Goal: Check status: Check status

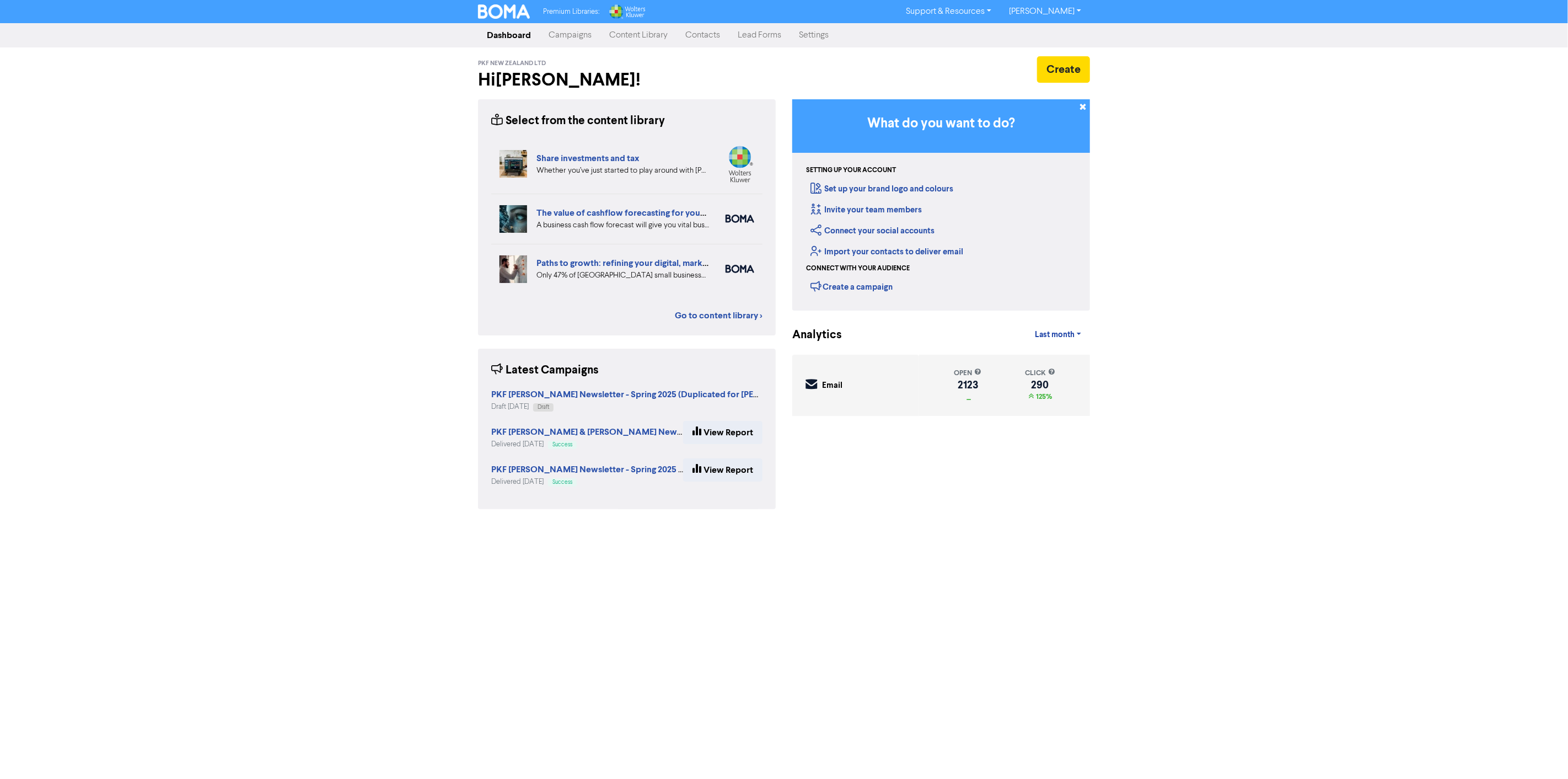
click at [1302, 494] on div "Premium Libraries: Support & Resources Video Tutorials FAQ & Guides Marketing E…" at bounding box center [784, 390] width 1568 height 779
click at [334, 103] on div "Premium Libraries: Support & Resources Video Tutorials FAQ & Guides Marketing E…" at bounding box center [784, 390] width 1568 height 779
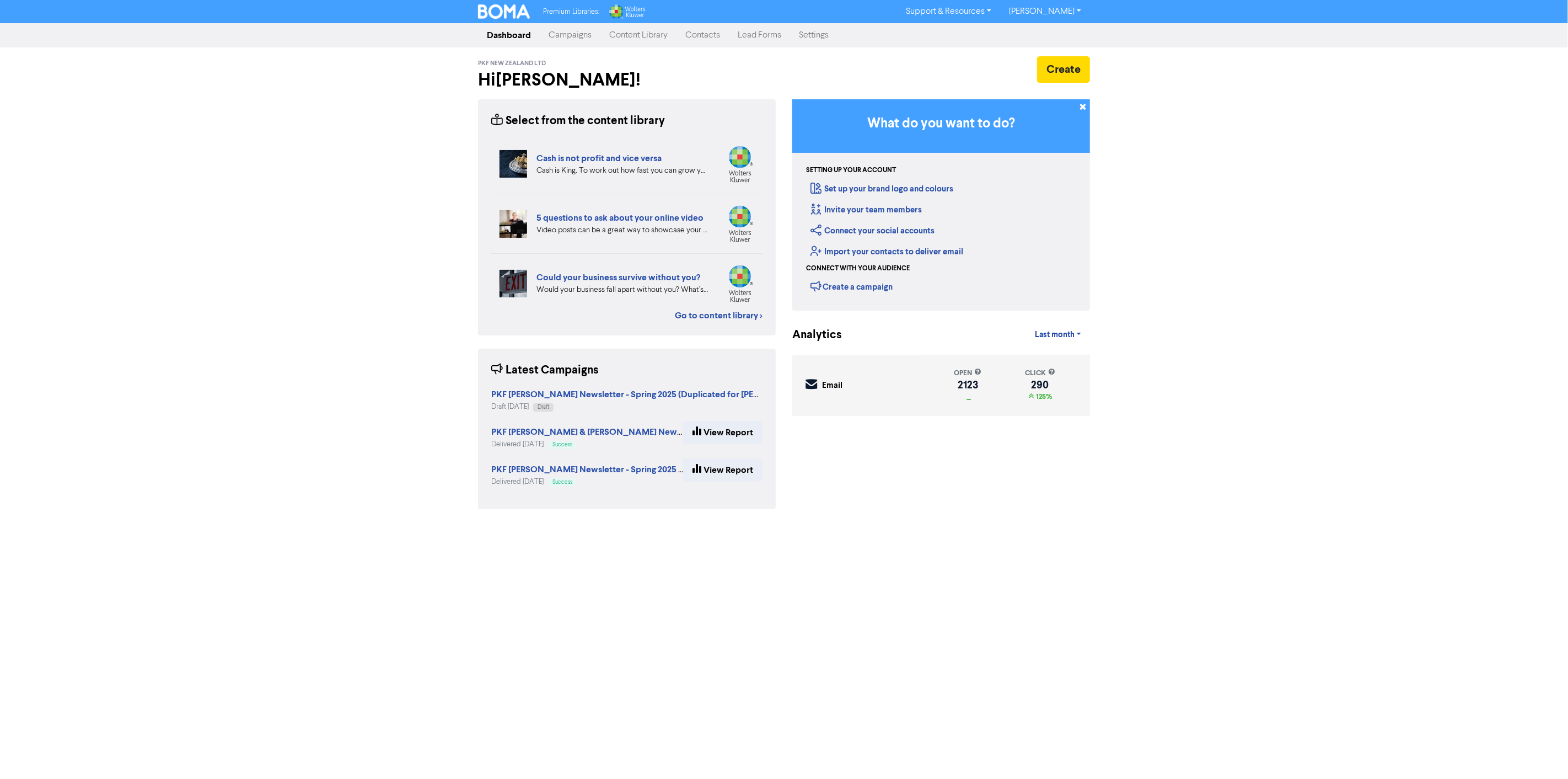
click at [356, 320] on div "Premium Libraries: Support & Resources Video Tutorials FAQ & Guides Marketing E…" at bounding box center [784, 390] width 1568 height 779
click at [570, 44] on div "Premium Libraries: Support & Resources Video Tutorials FAQ & Guides Marketing E…" at bounding box center [784, 390] width 1568 height 779
click at [563, 35] on link "Campaigns" at bounding box center [570, 35] width 60 height 22
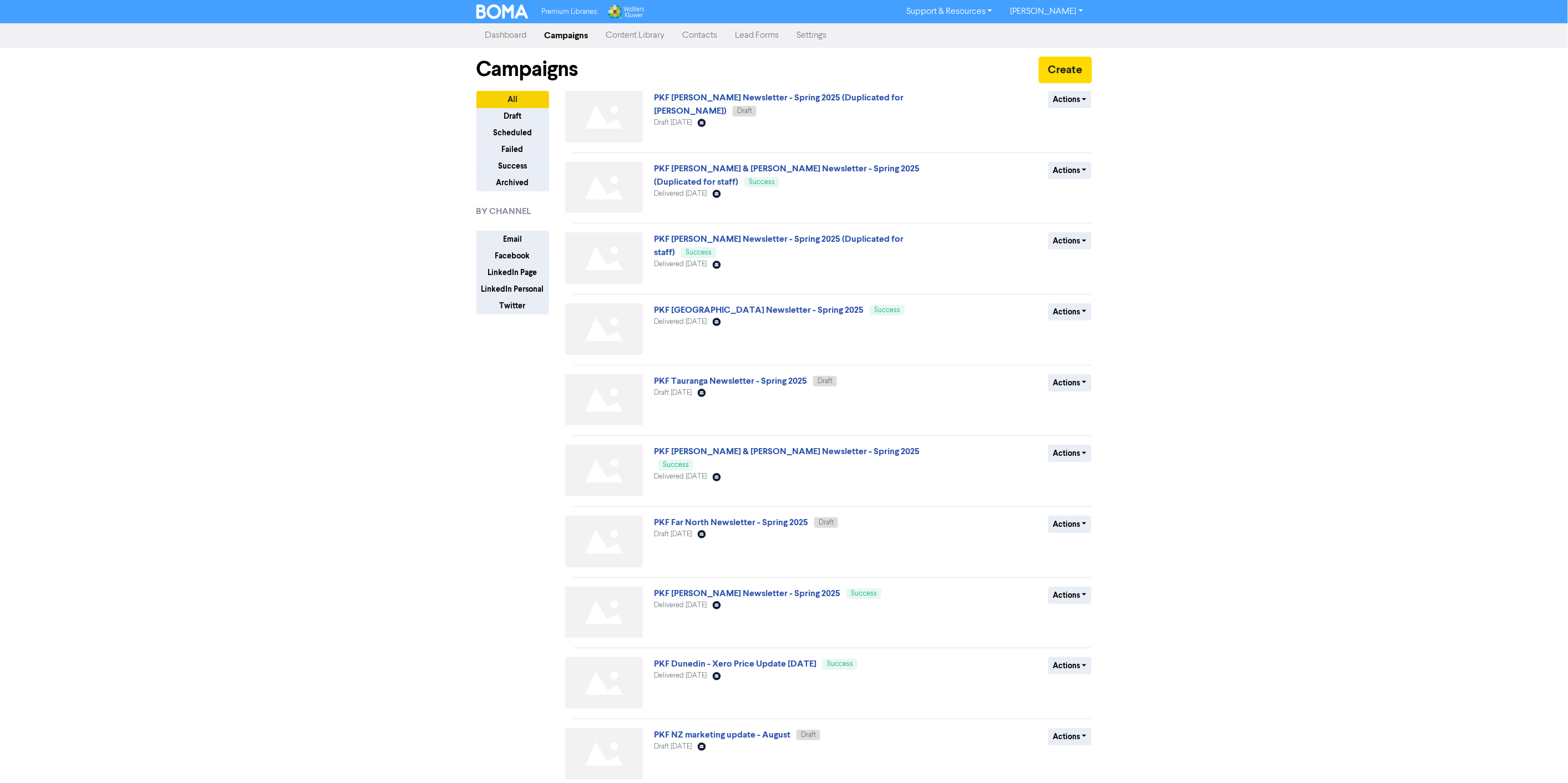
click at [138, 392] on div "Premium Libraries: Support & Resources Video Tutorials FAQ & Guides Marketing E…" at bounding box center [784, 392] width 1568 height 783
click at [763, 526] on link "PKF Far North Newsletter - Spring 2025" at bounding box center [730, 522] width 154 height 11
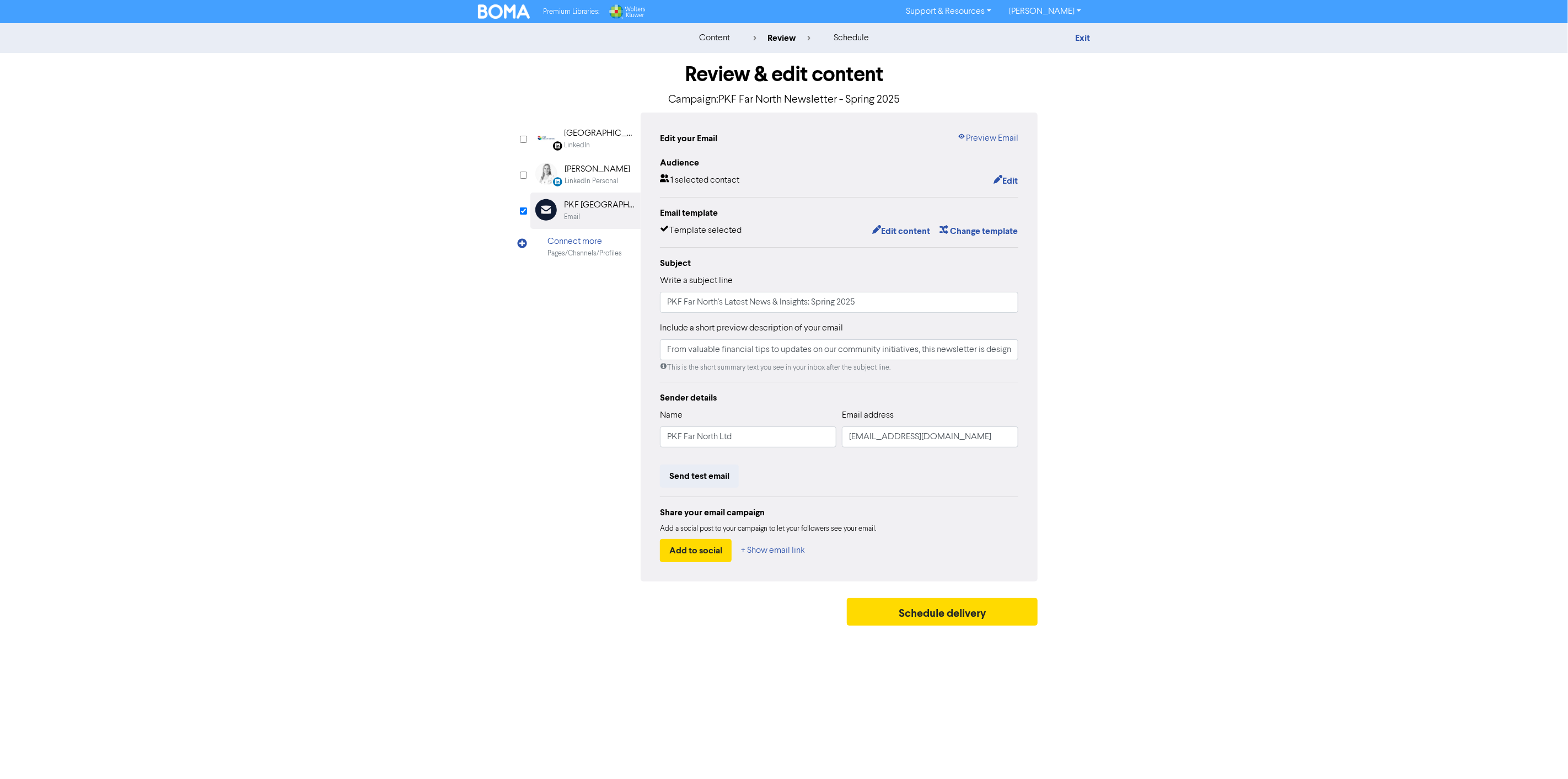
click at [1225, 393] on div "content review schedule Exit Review & edit content Campaign: PKF Far North News…" at bounding box center [784, 327] width 1568 height 608
click at [180, 422] on div "content review schedule Exit Review & edit content Campaign: PKF Far North News…" at bounding box center [784, 327] width 1568 height 608
click at [904, 232] on button "Edit content" at bounding box center [901, 231] width 59 height 14
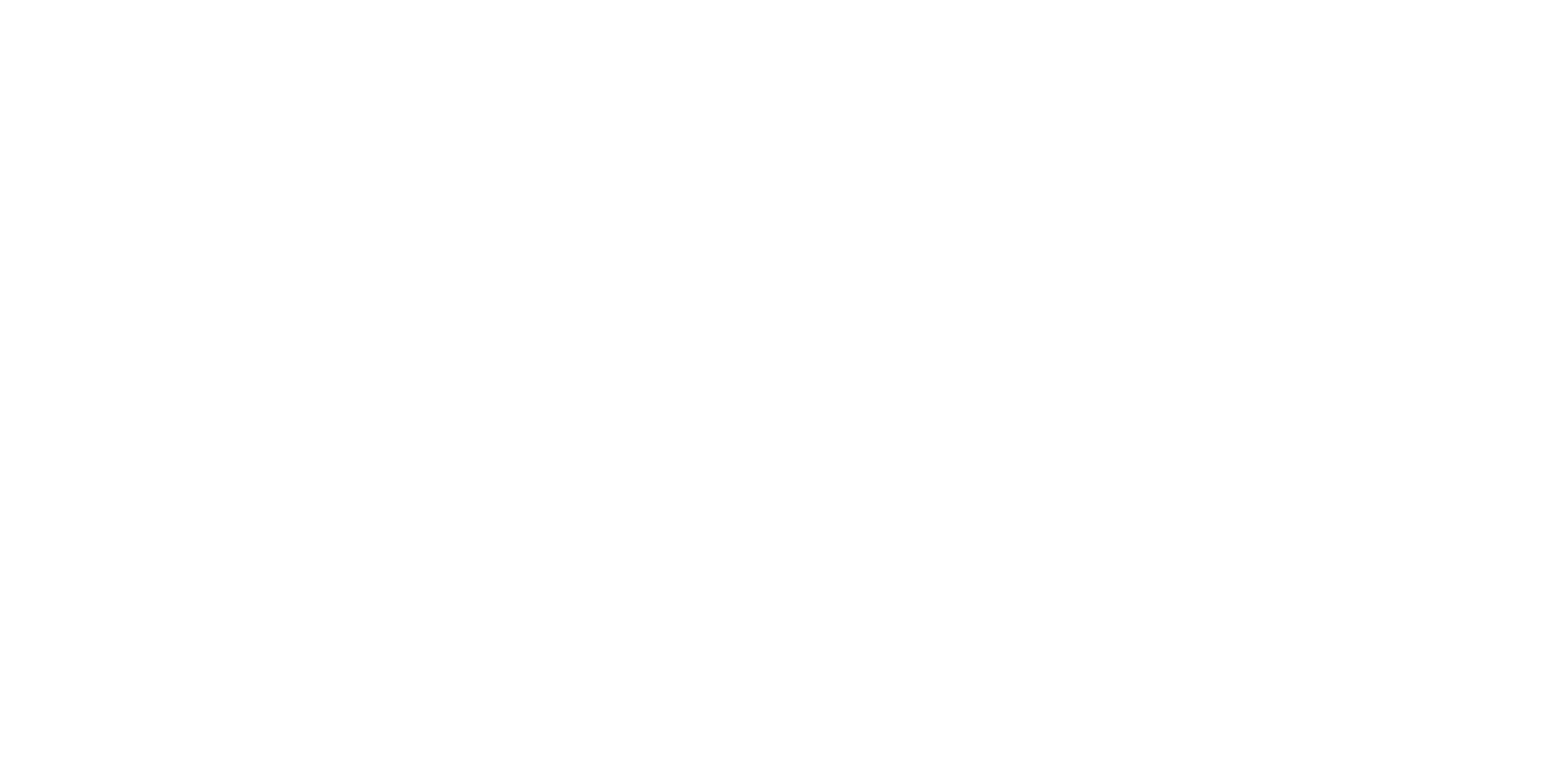
click at [763, 263] on div at bounding box center [784, 390] width 1568 height 779
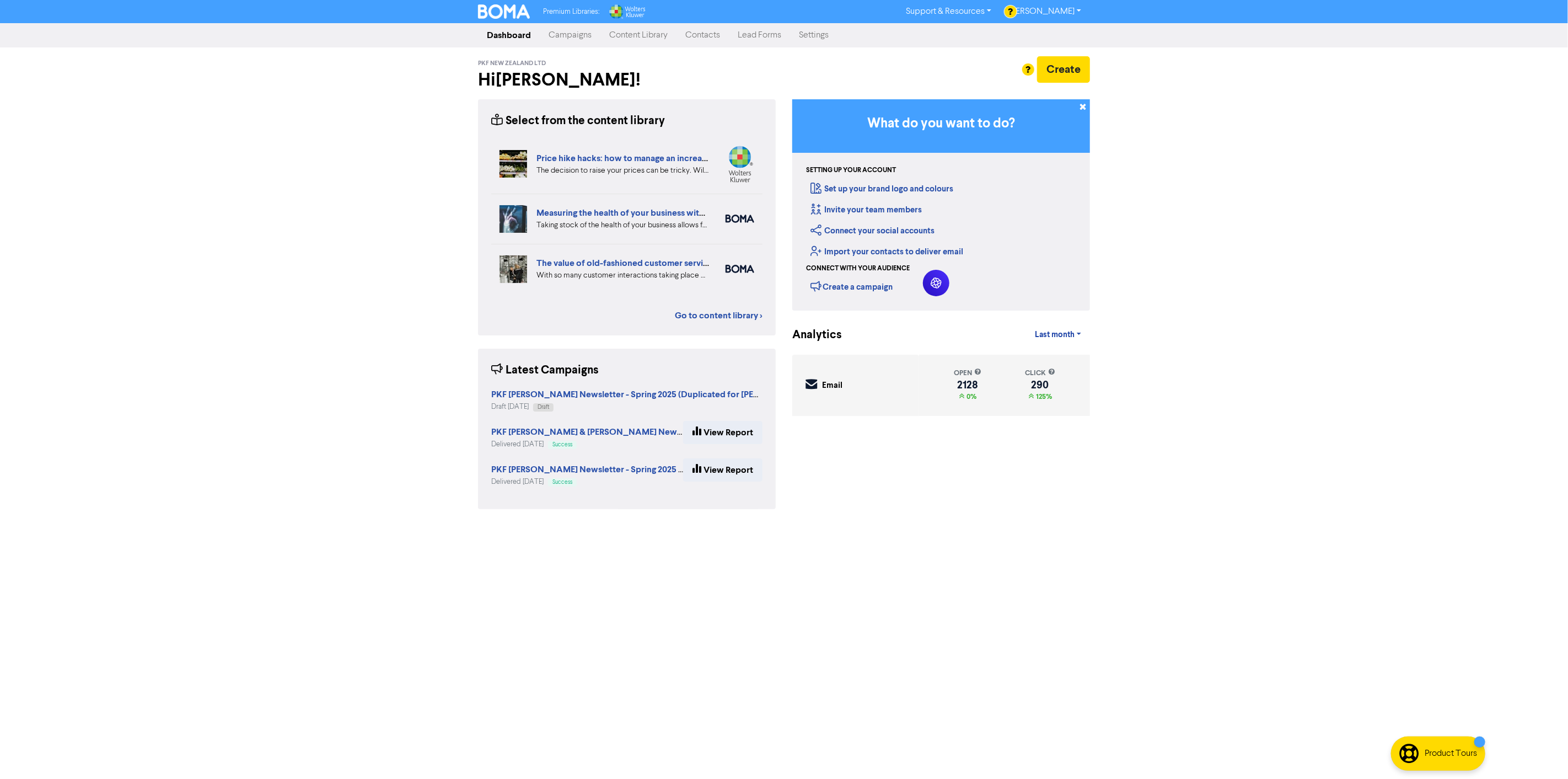
click at [564, 37] on link "Campaigns" at bounding box center [570, 35] width 60 height 22
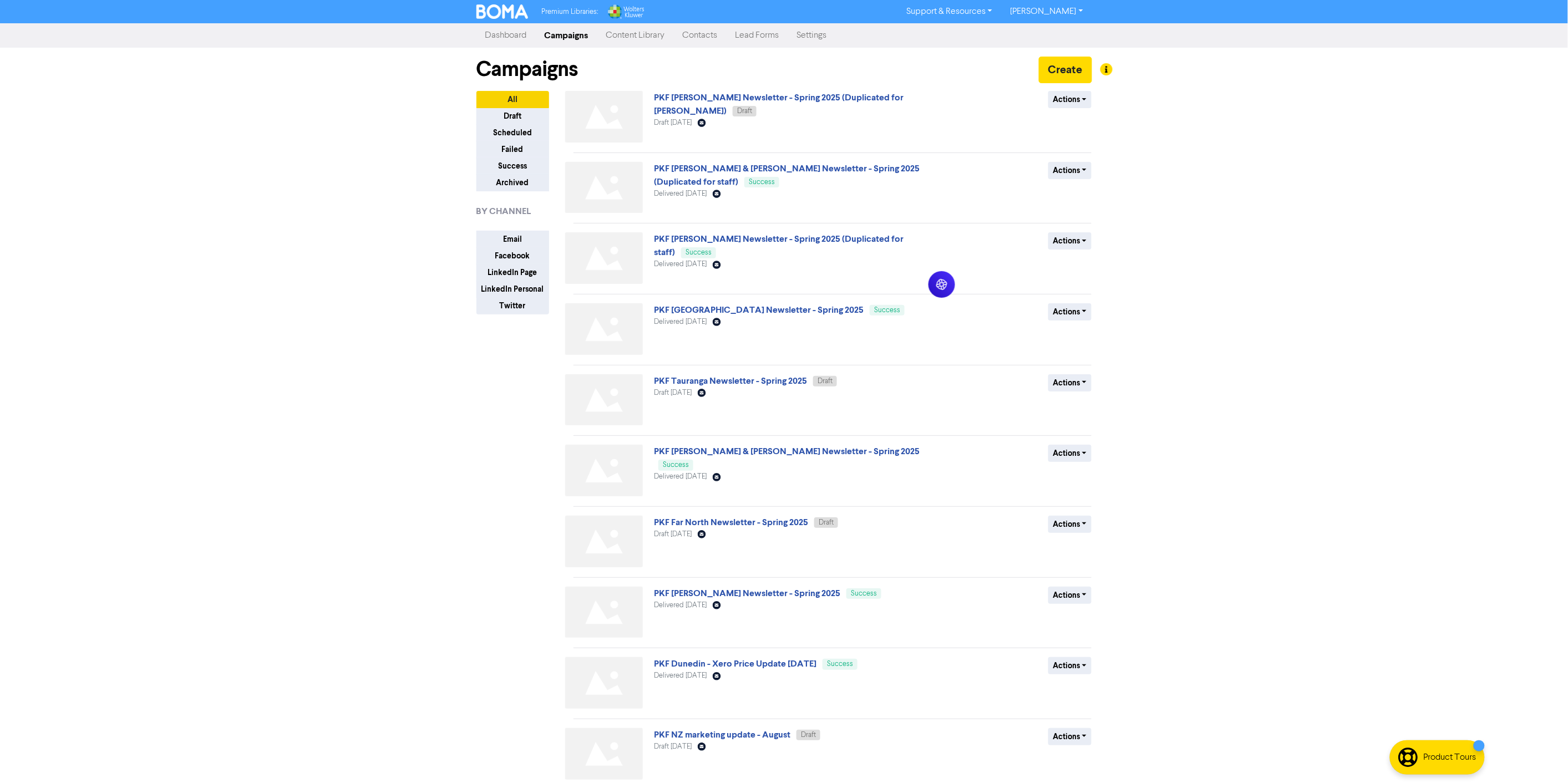
scroll to position [46, 0]
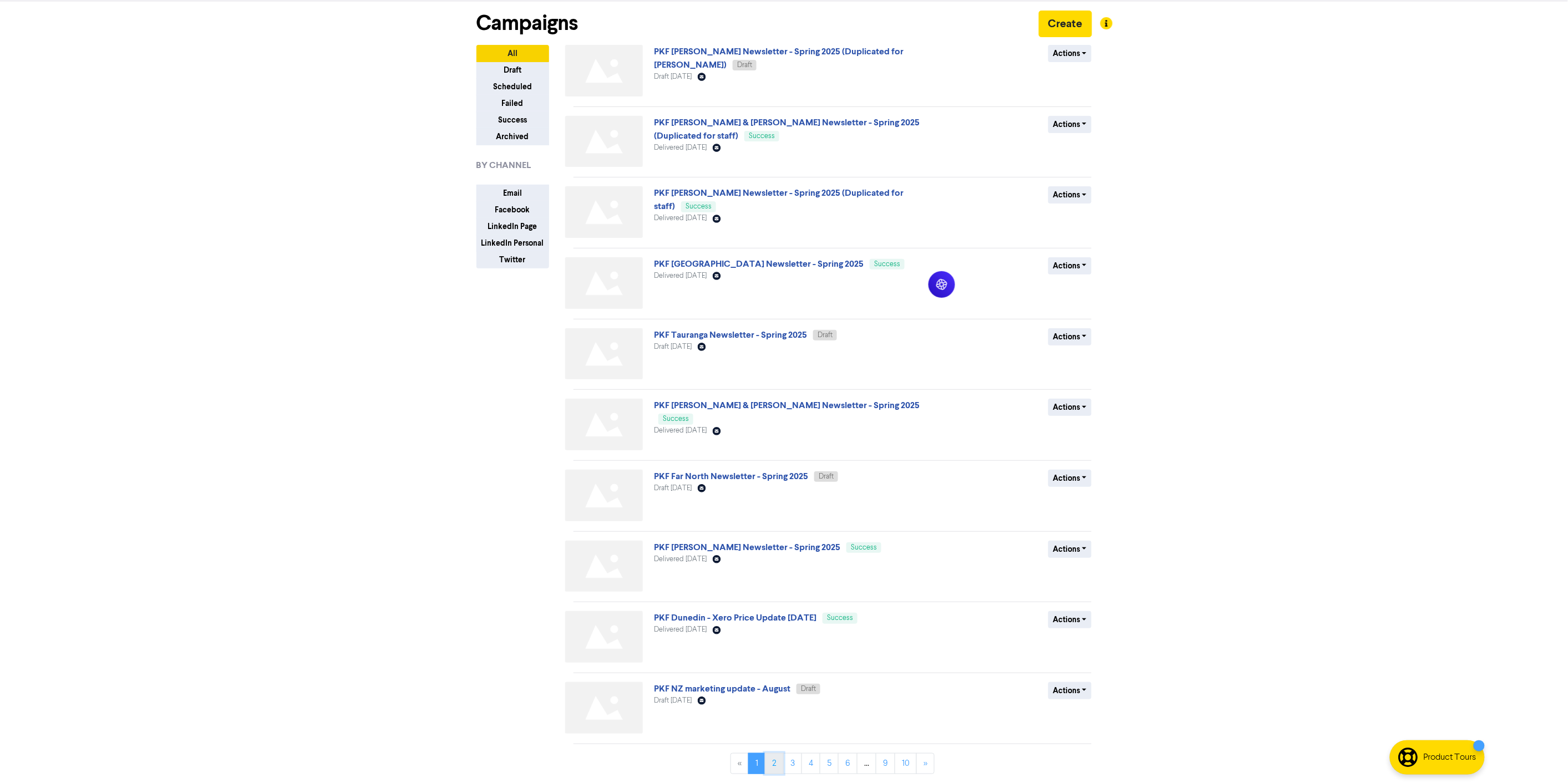
click at [770, 768] on link "2" at bounding box center [774, 764] width 19 height 21
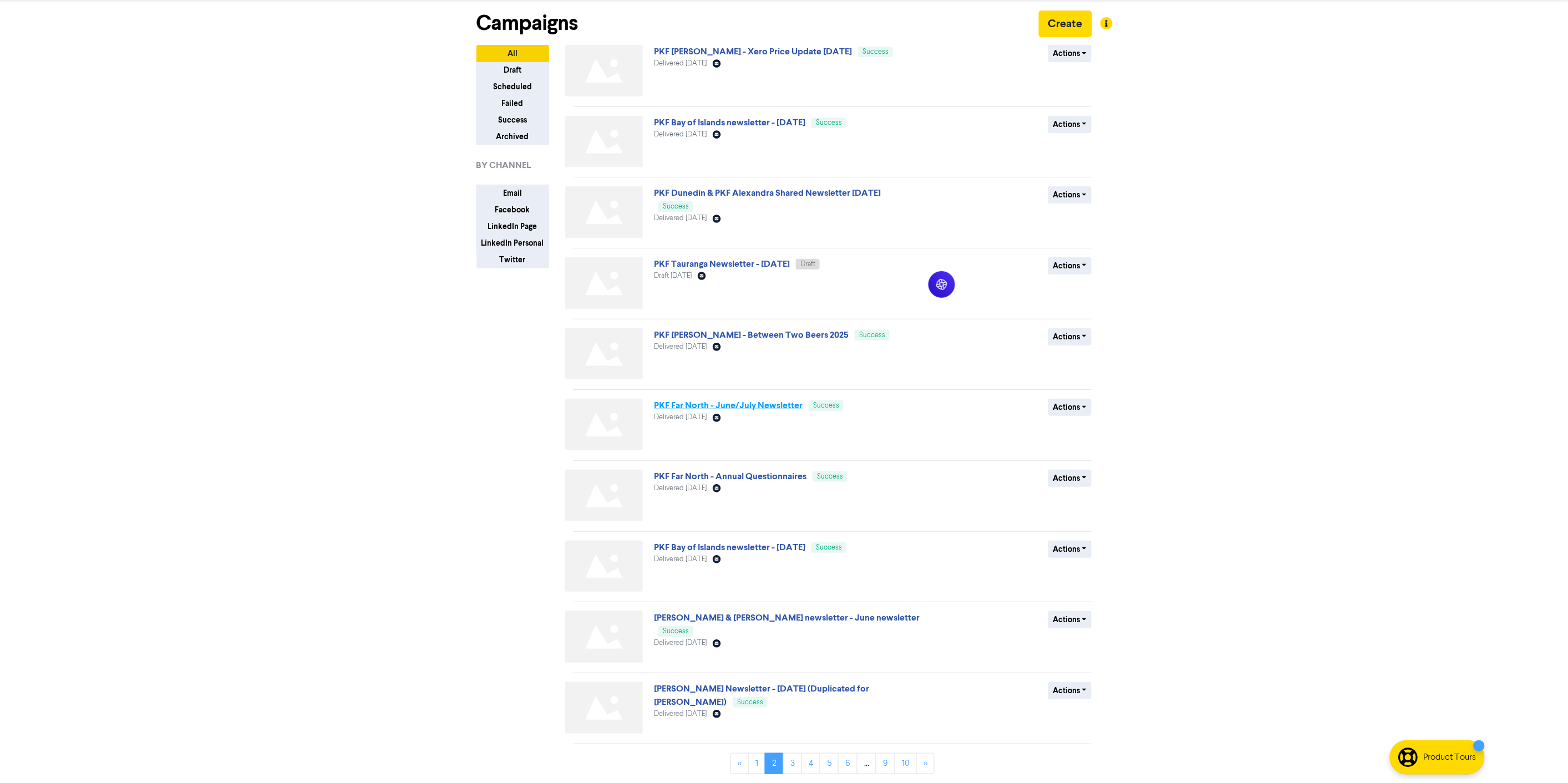
click at [720, 406] on link "PKF Far North - June/July Newsletter" at bounding box center [728, 405] width 148 height 11
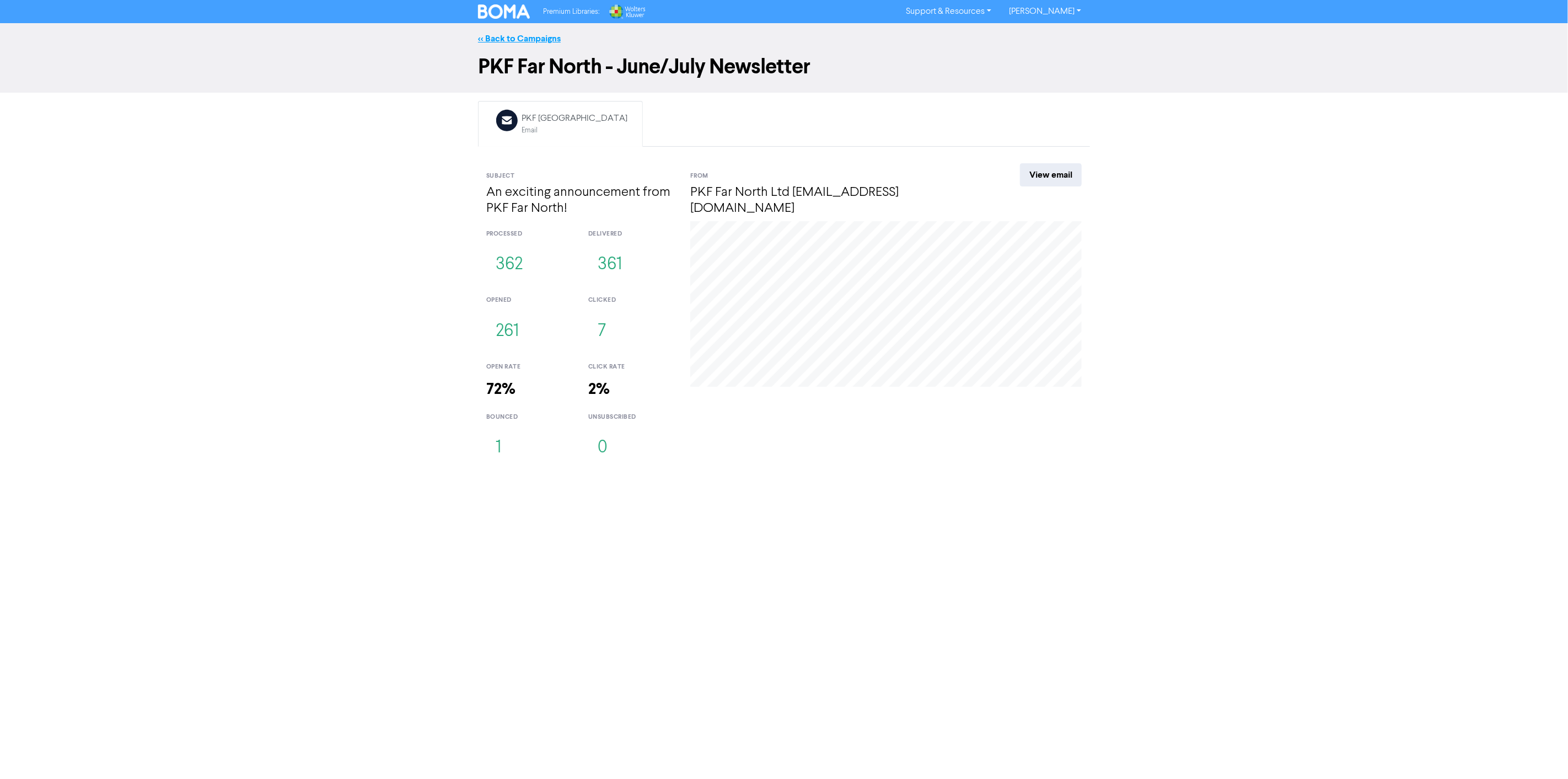
click at [530, 37] on link "<< Back to Campaigns" at bounding box center [519, 38] width 83 height 11
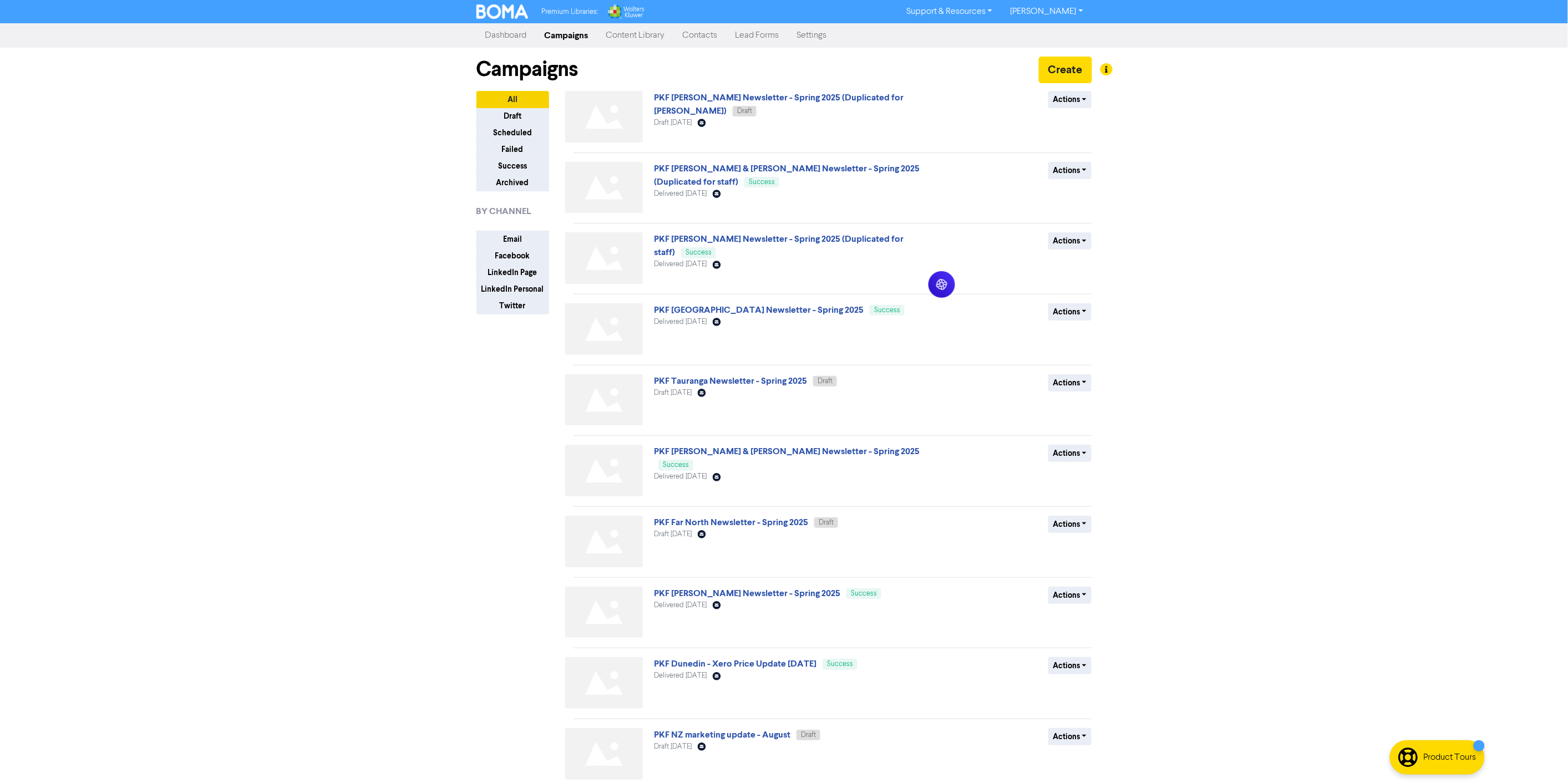
scroll to position [46, 0]
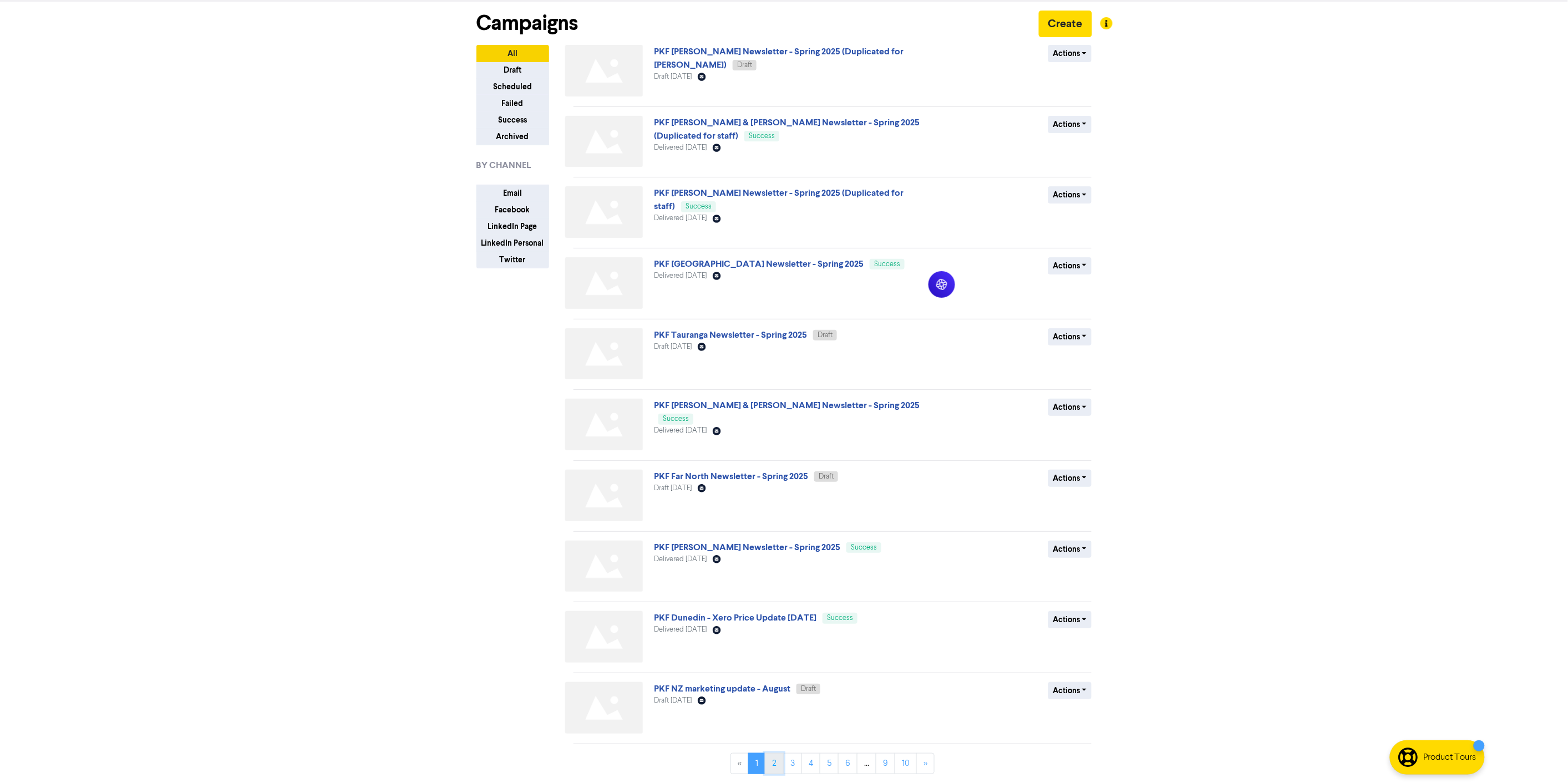
click at [777, 758] on link "2" at bounding box center [774, 764] width 19 height 21
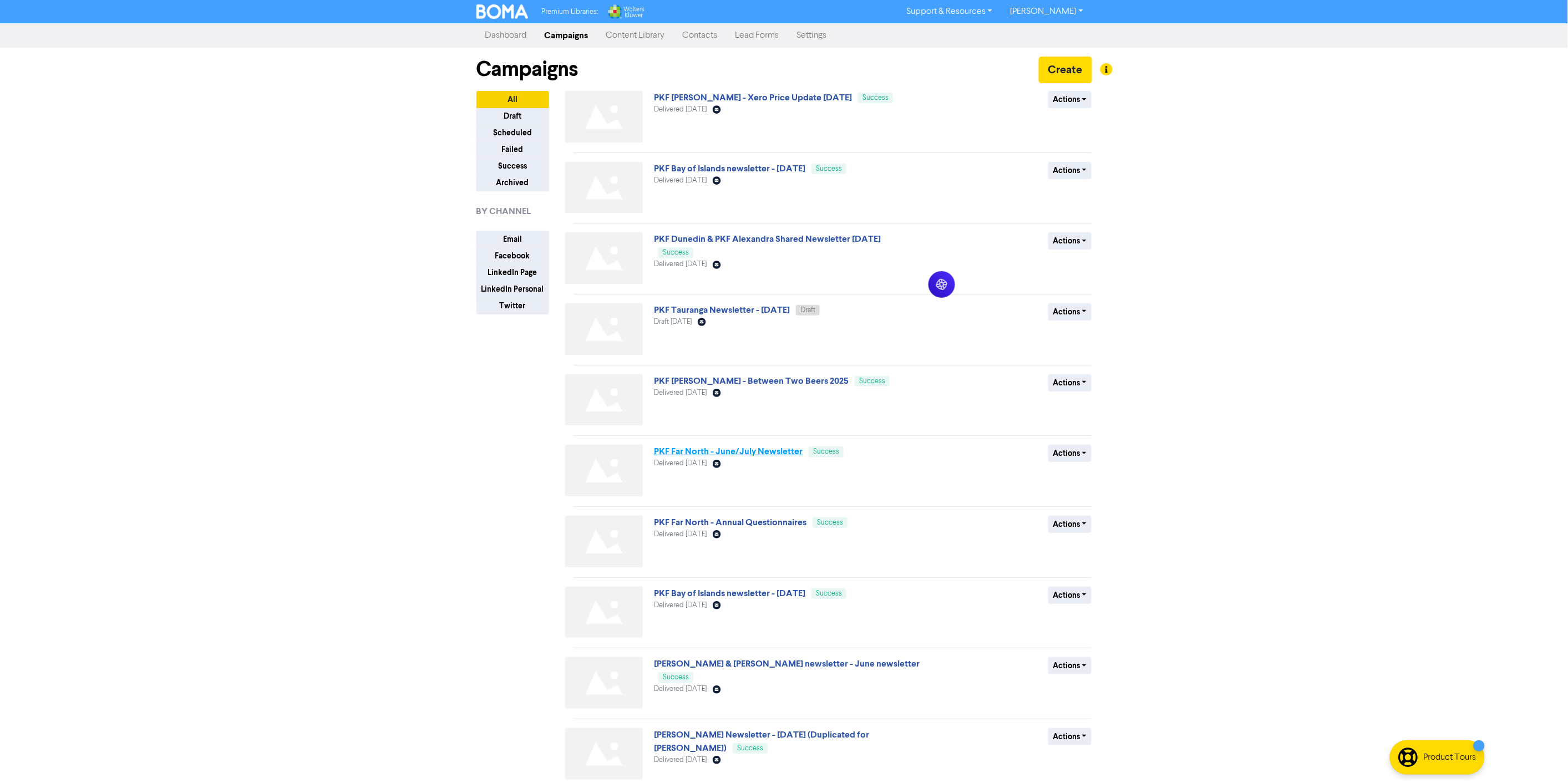
click at [777, 452] on link "PKF Far North - June/July Newsletter" at bounding box center [728, 451] width 148 height 11
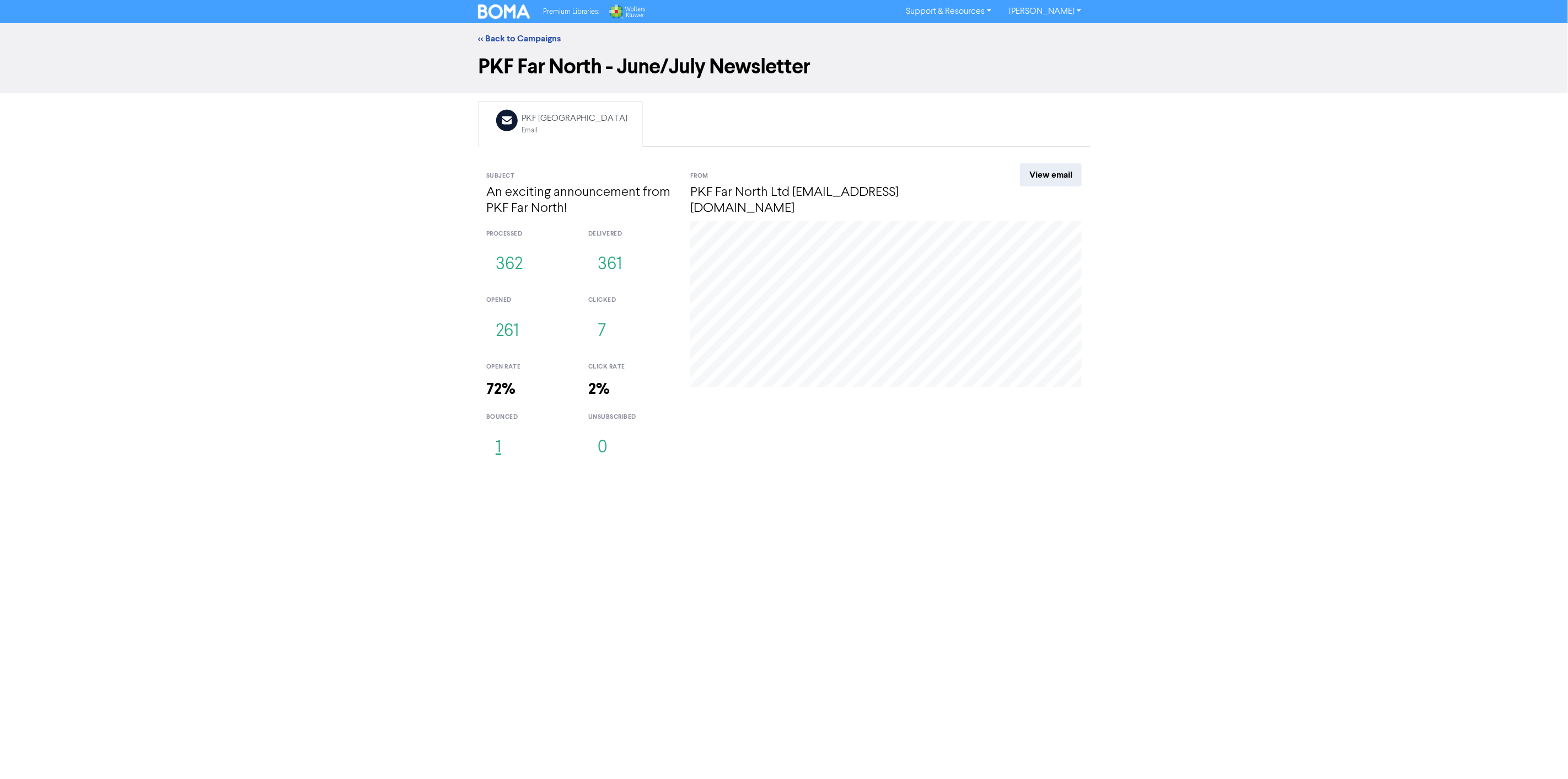
click at [498, 450] on button "1" at bounding box center [498, 447] width 24 height 36
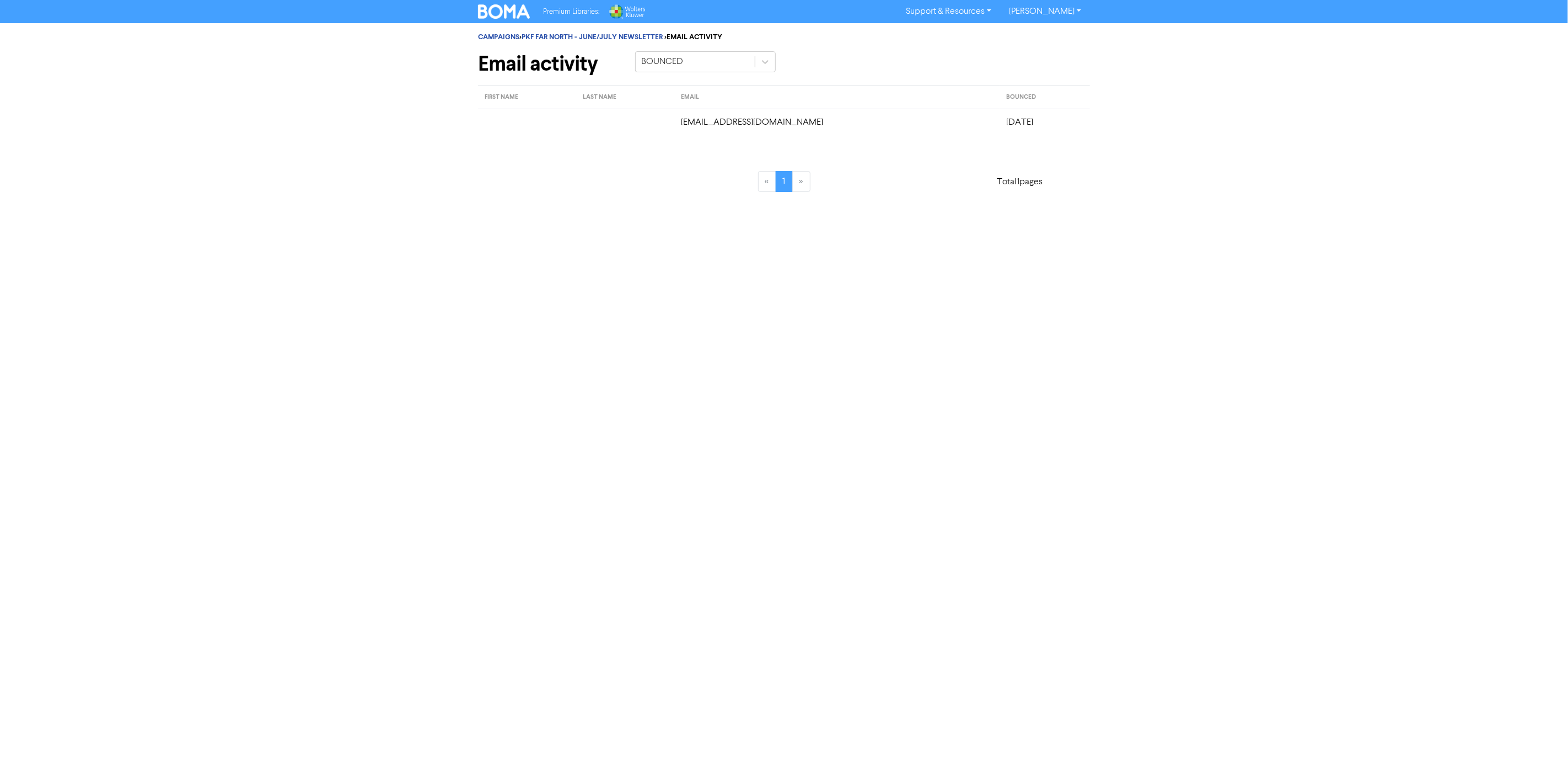
drag, startPoint x: 647, startPoint y: 124, endPoint x: 1044, endPoint y: 146, distance: 397.6
click at [1044, 146] on div "FIRST NAME LAST NAME EMAIL BOUNCED [EMAIL_ADDRESS][DOMAIN_NAME] [DATE] « 1 » To…" at bounding box center [784, 145] width 612 height 120
click at [1000, 123] on td "[DATE]" at bounding box center [1044, 122] width 90 height 27
drag, startPoint x: 1041, startPoint y: 124, endPoint x: 690, endPoint y: 118, distance: 351.1
click at [690, 118] on tr "[EMAIL_ADDRESS][DOMAIN_NAME] [DATE]" at bounding box center [784, 122] width 612 height 27
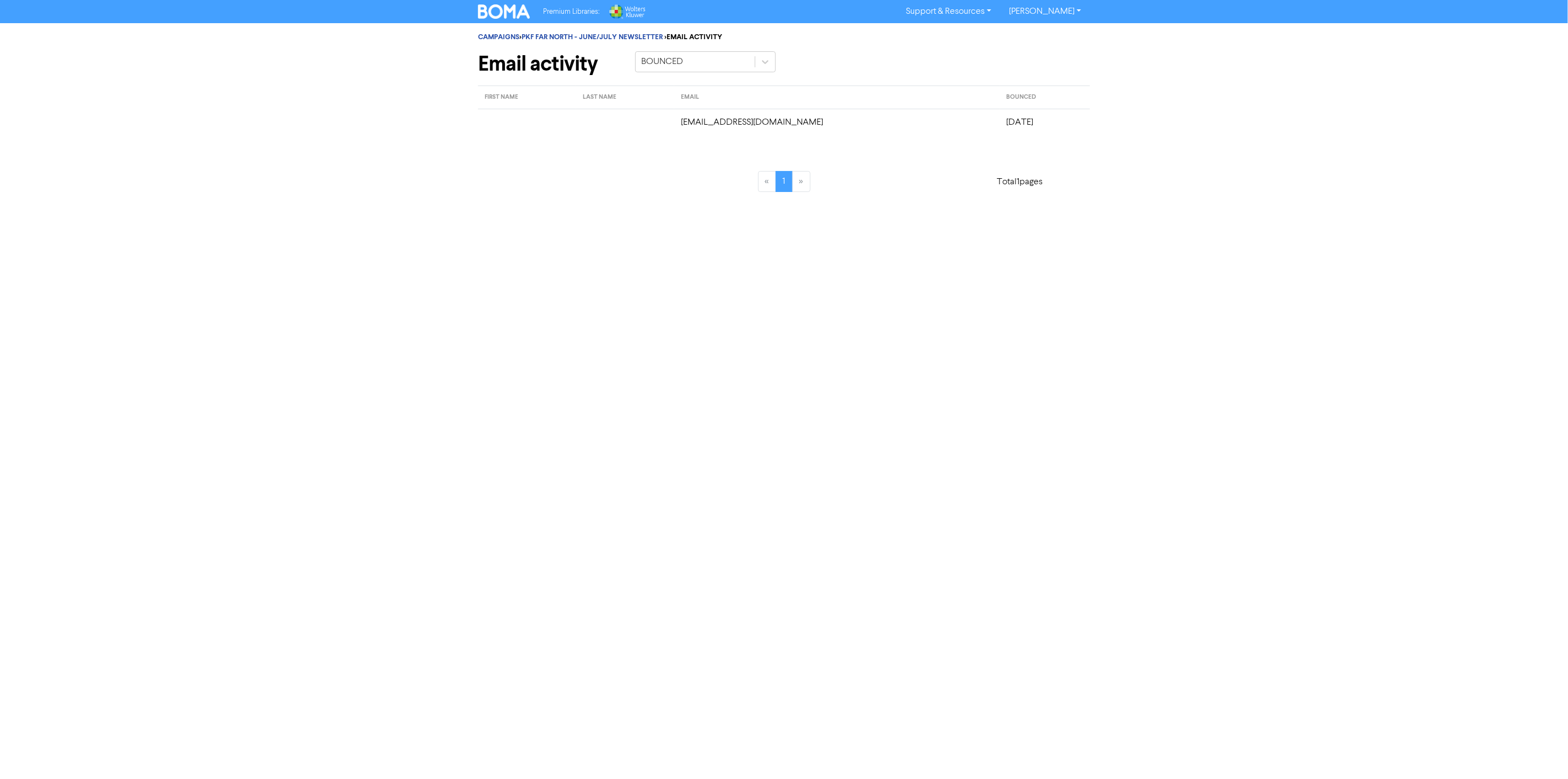
copy tr "[EMAIL_ADDRESS][DOMAIN_NAME] [DATE]"
click at [611, 33] on link "PKF FAR NORTH - JUNE/JULY NEWSLETTER" at bounding box center [592, 37] width 141 height 9
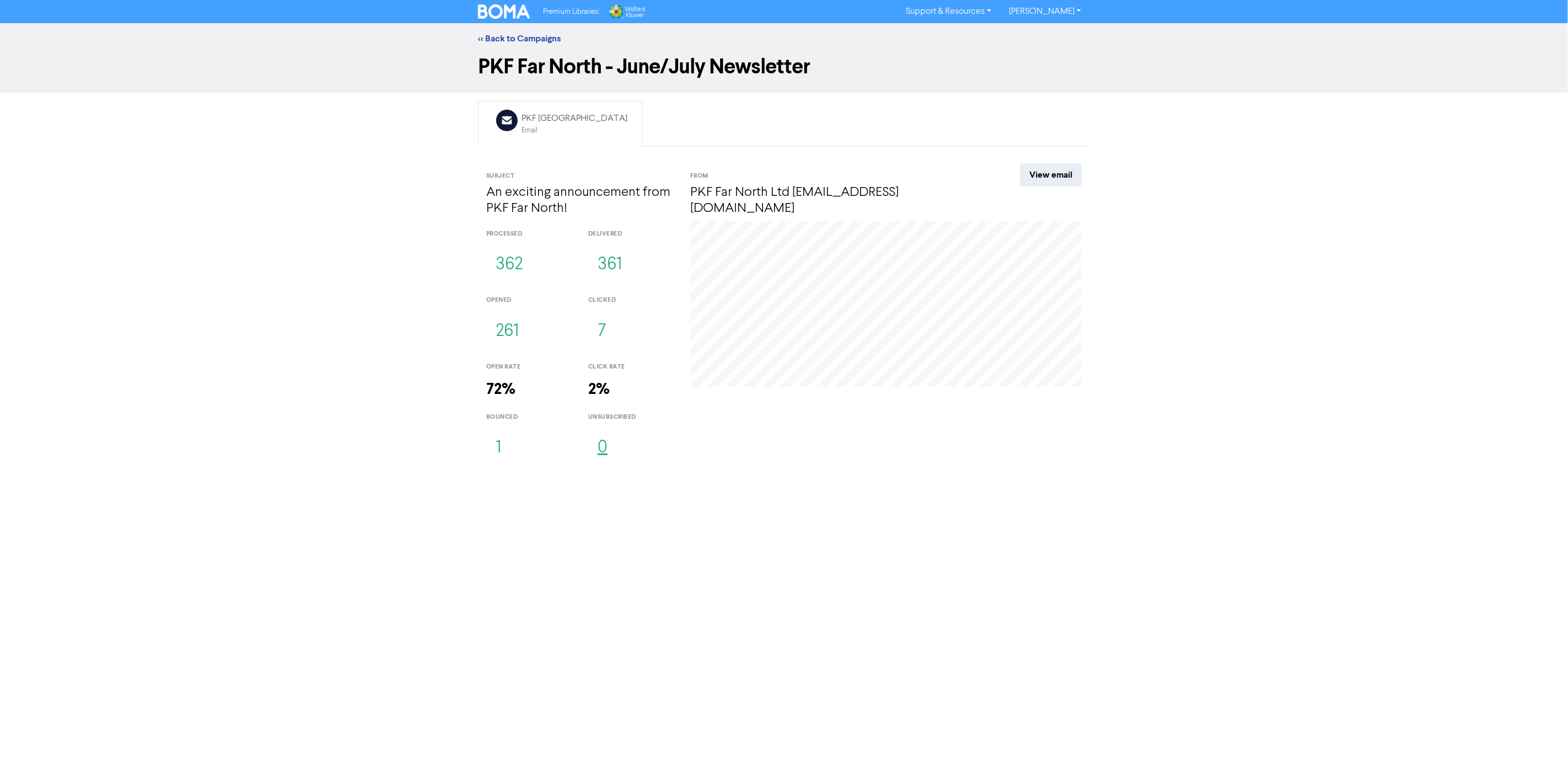
click at [602, 444] on button "0" at bounding box center [603, 447] width 28 height 36
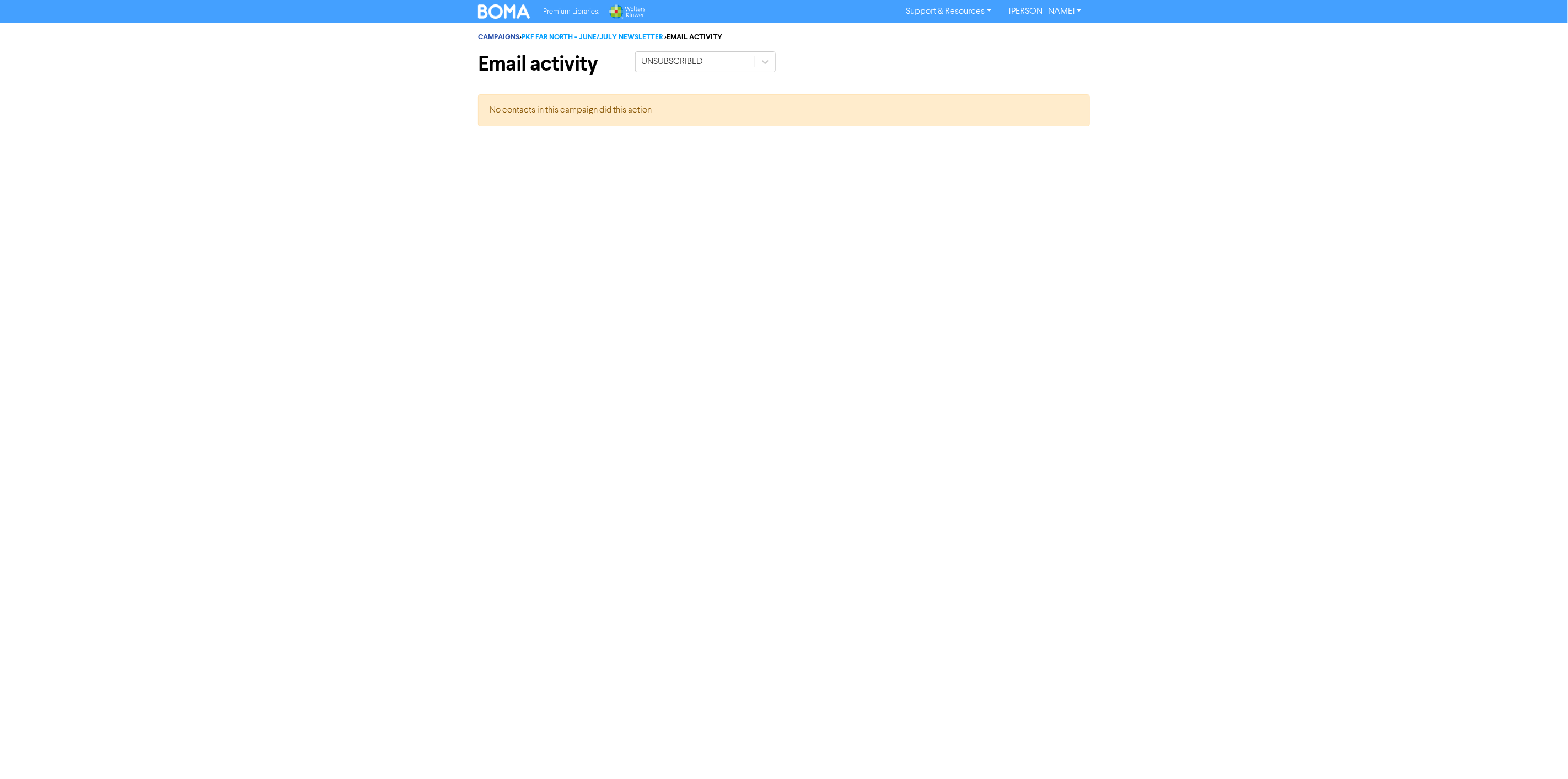
click at [537, 33] on link "PKF FAR NORTH - JUNE/JULY NEWSLETTER" at bounding box center [592, 37] width 141 height 9
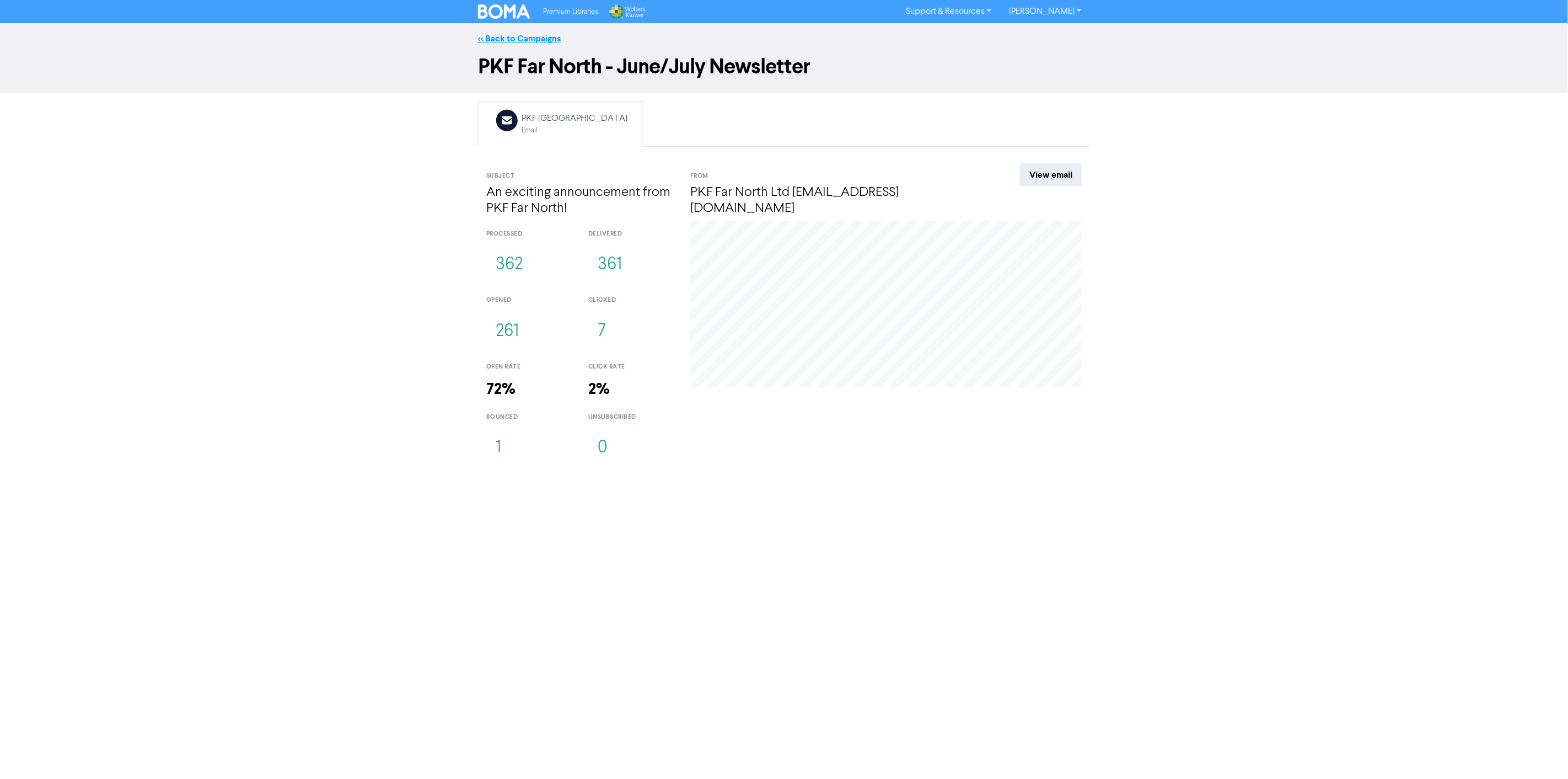
click at [494, 35] on link "<< Back to Campaigns" at bounding box center [519, 38] width 83 height 11
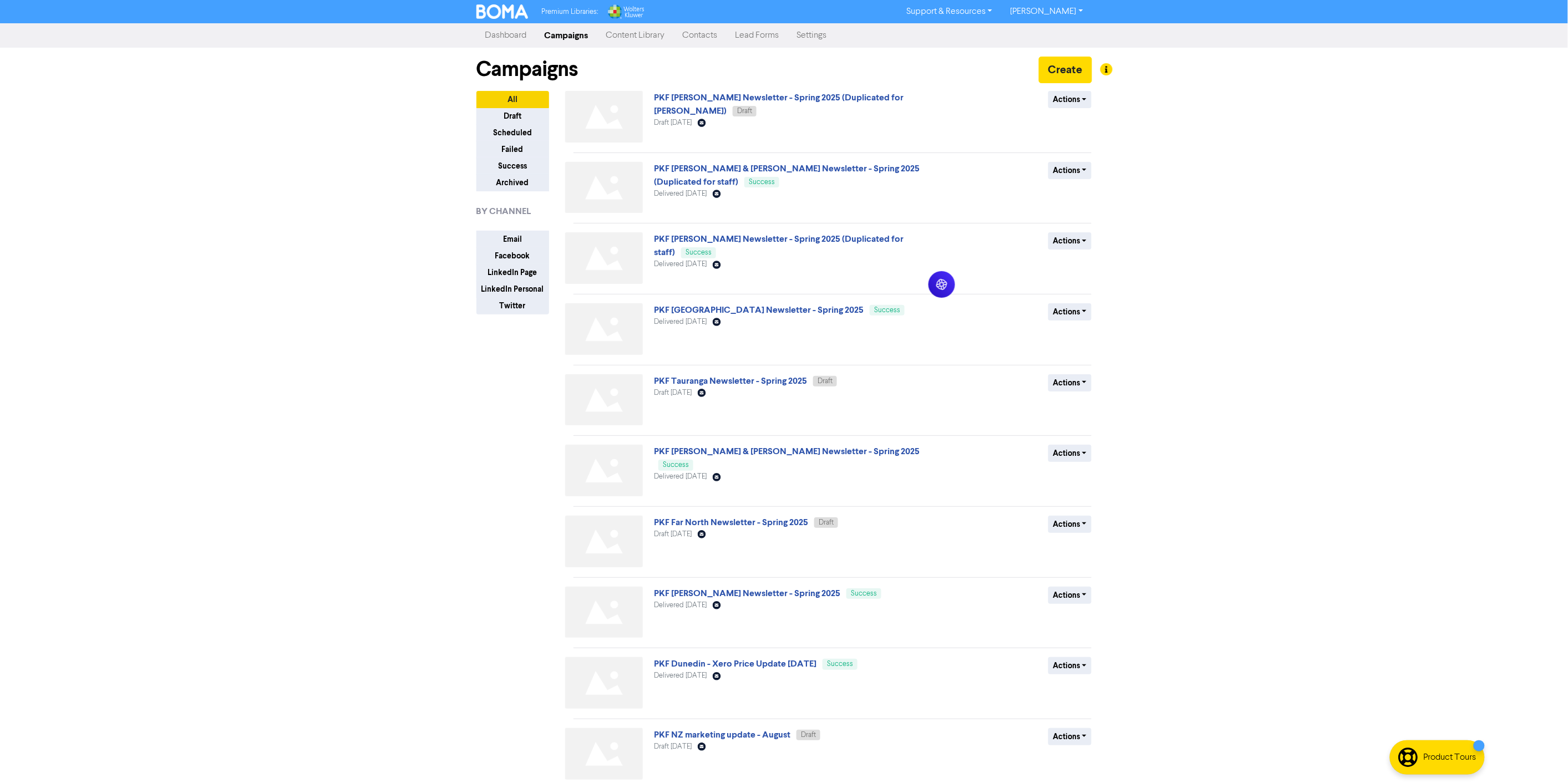
scroll to position [46, 0]
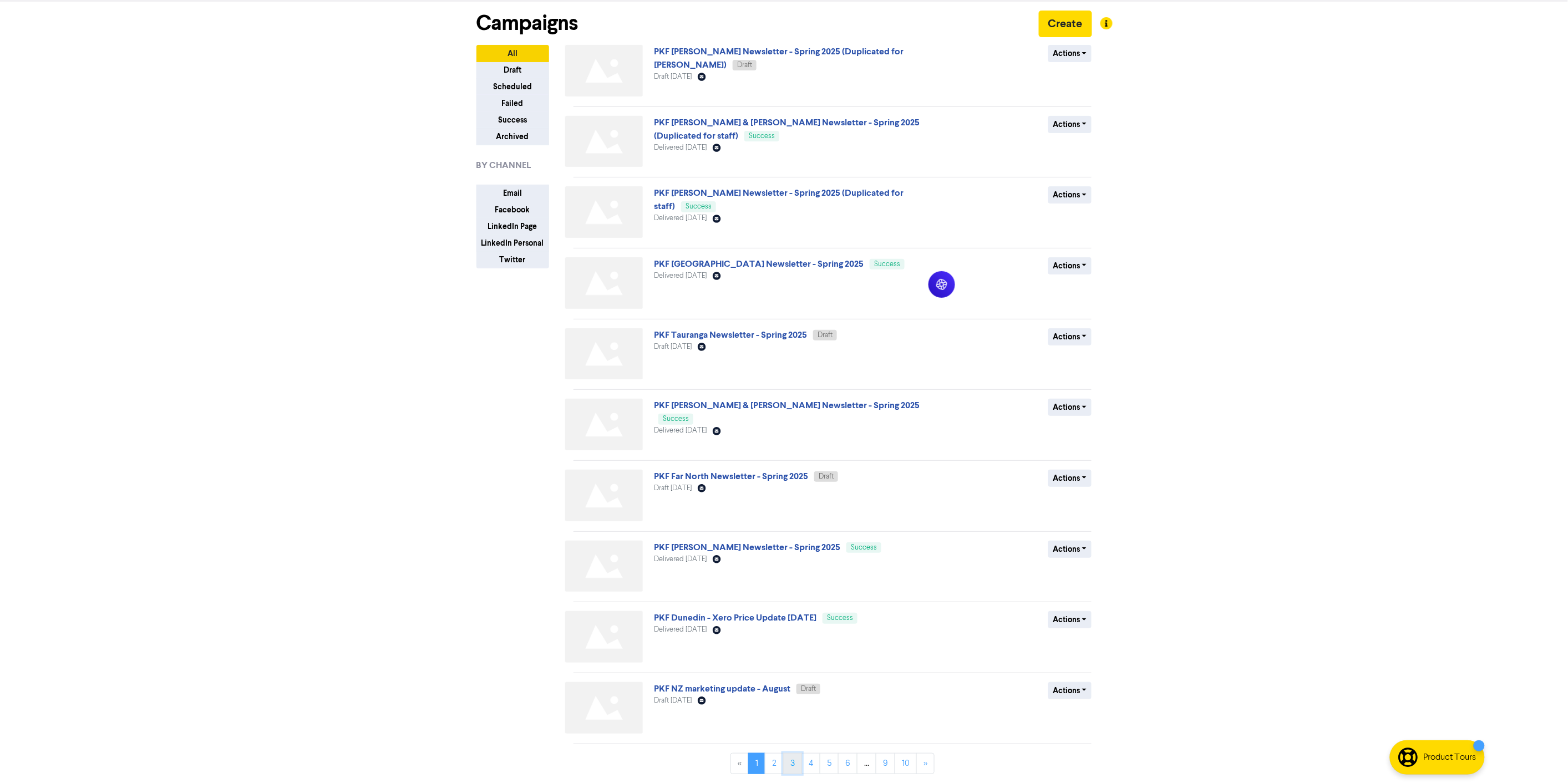
click at [793, 764] on link "3" at bounding box center [792, 764] width 19 height 21
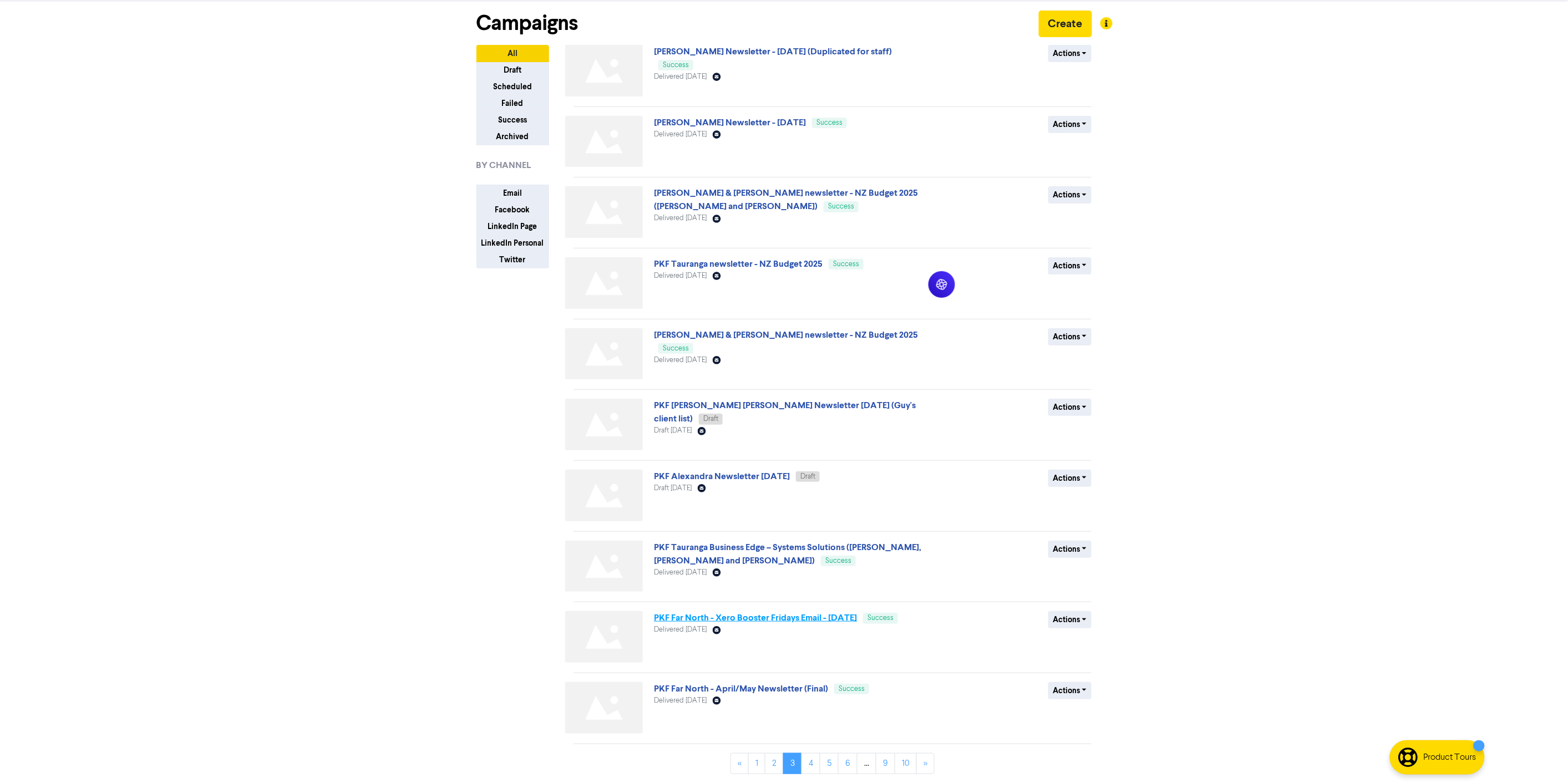
click at [803, 617] on link "PKF Far North - Xero Booster Fridays Email - [DATE]" at bounding box center [754, 618] width 203 height 11
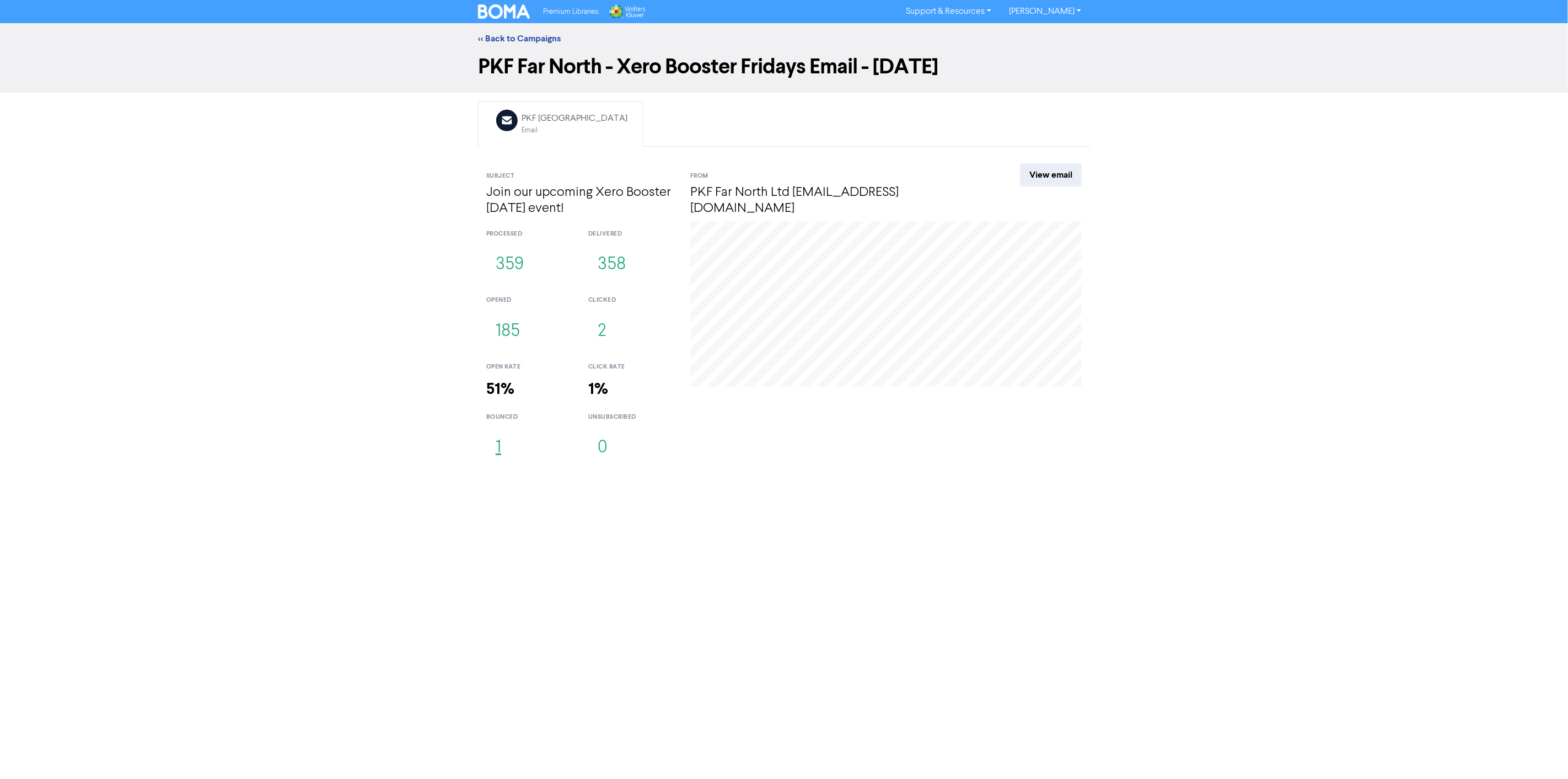
click at [499, 446] on button "1" at bounding box center [498, 447] width 24 height 36
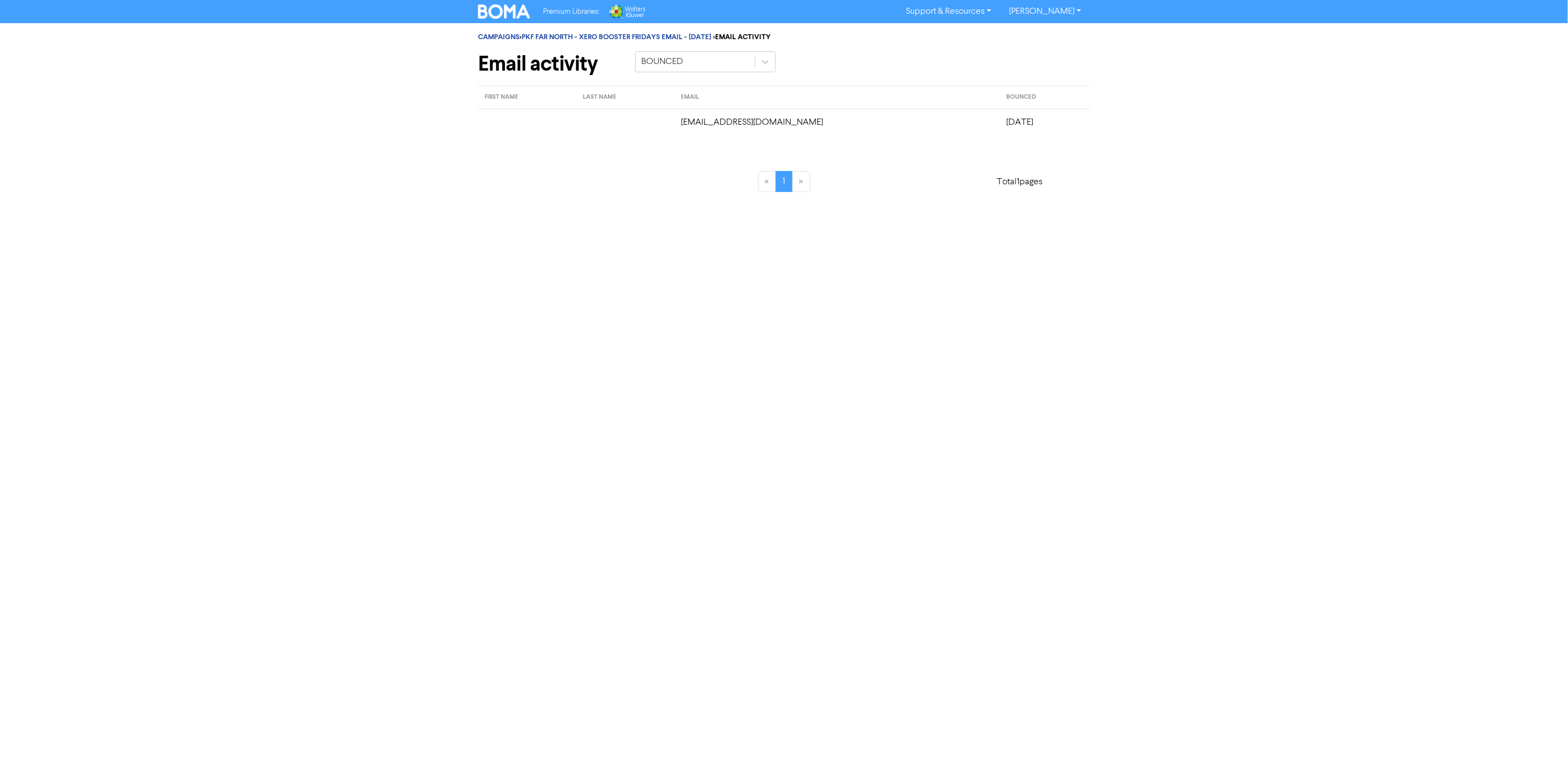
drag, startPoint x: 645, startPoint y: 118, endPoint x: 1020, endPoint y: 125, distance: 375.1
click at [1020, 125] on tr "[EMAIL_ADDRESS][DOMAIN_NAME] [DATE]" at bounding box center [784, 122] width 612 height 27
copy tr "[EMAIL_ADDRESS][DOMAIN_NAME] [DATE]"
click at [666, 132] on td at bounding box center [625, 122] width 98 height 27
drag, startPoint x: 771, startPoint y: 130, endPoint x: 1011, endPoint y: 120, distance: 240.2
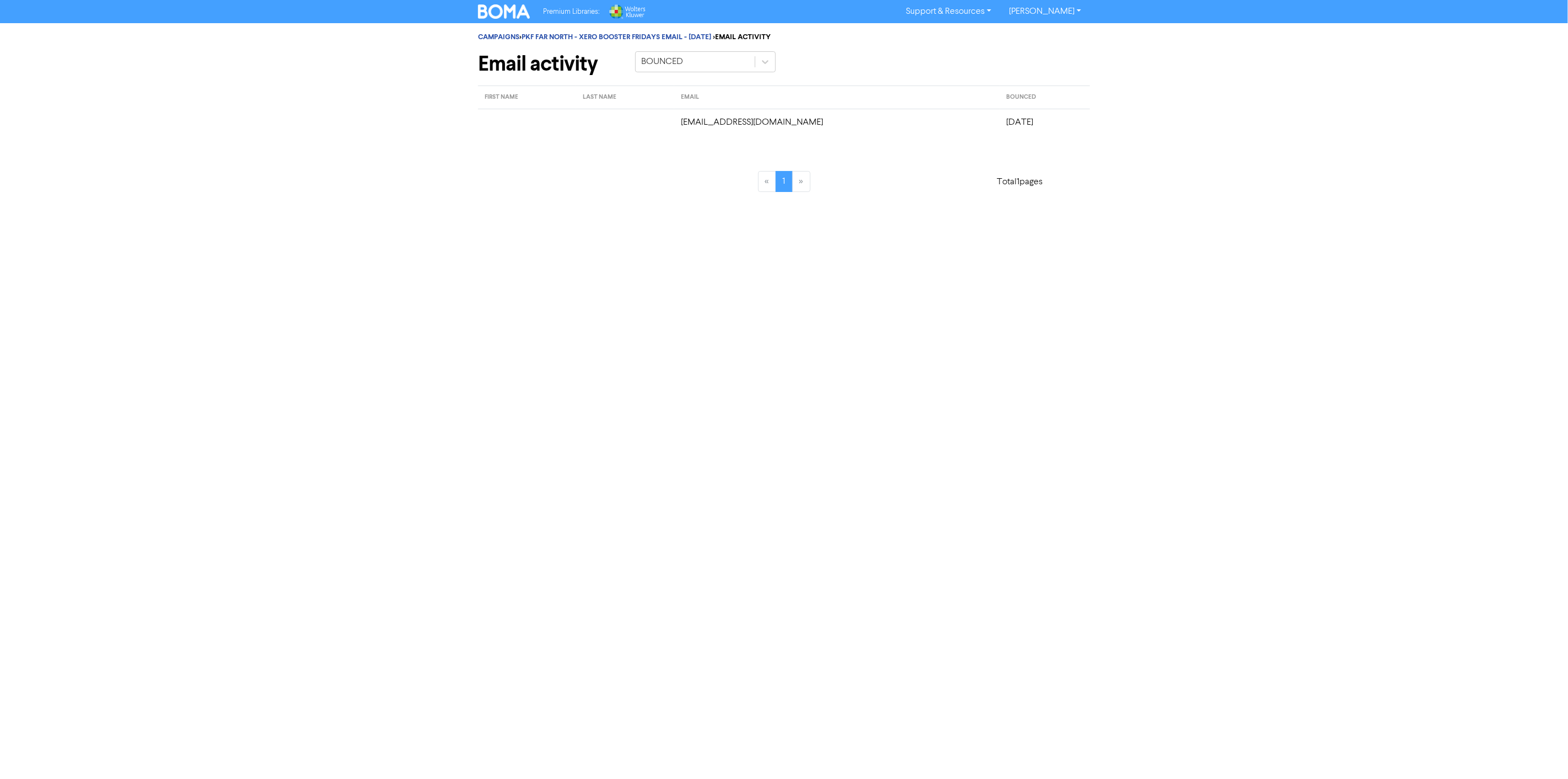
click at [1011, 120] on tr "[EMAIL_ADDRESS][DOMAIN_NAME] [DATE]" at bounding box center [784, 122] width 612 height 27
copy tr "[EMAIL_ADDRESS][DOMAIN_NAME] [DATE]"
click at [498, 12] on img at bounding box center [504, 12] width 52 height 14
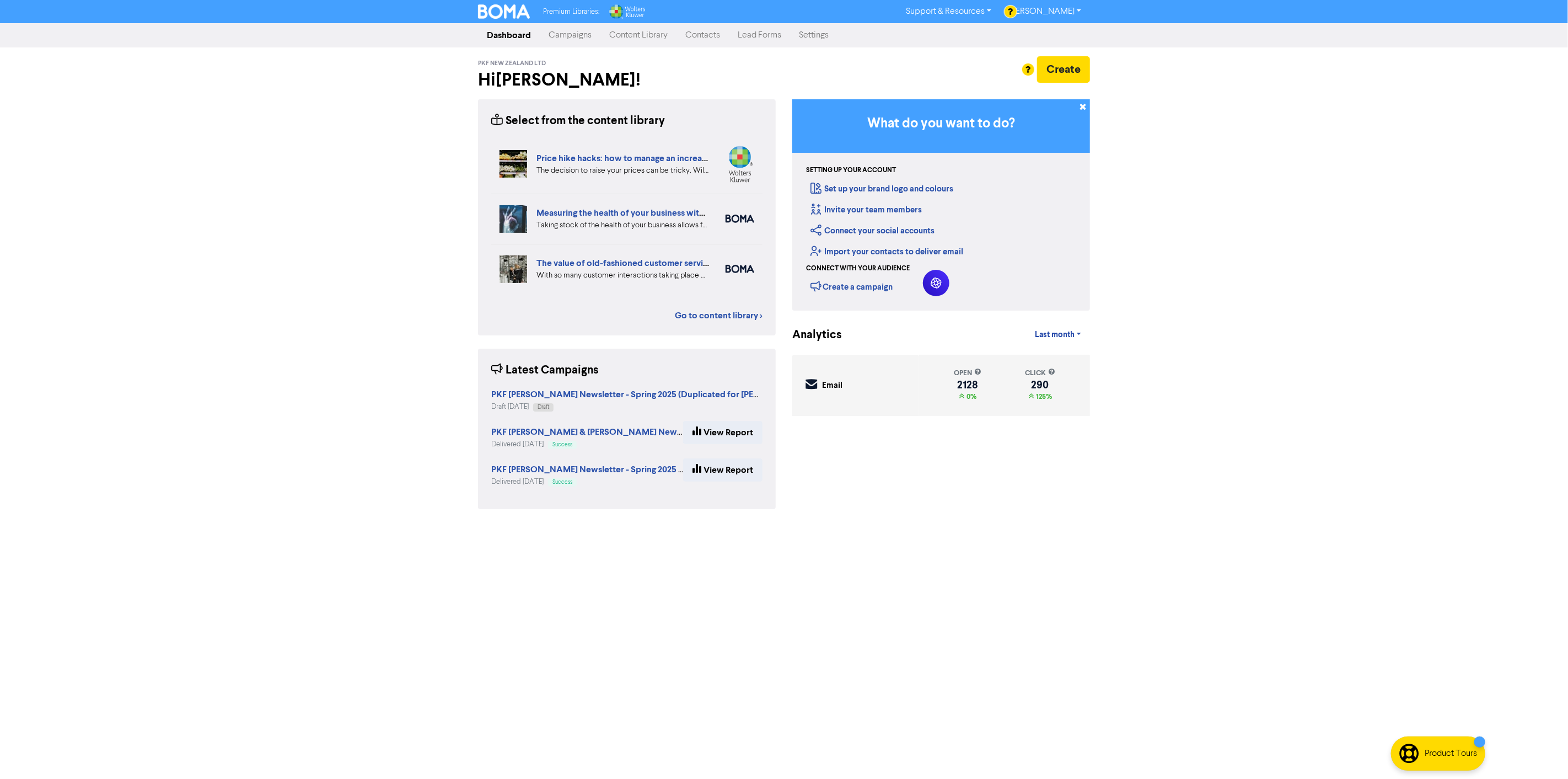
click at [247, 506] on div "Premium Libraries: Support & Resources Video Tutorials FAQ & Guides Marketing E…" at bounding box center [784, 390] width 1568 height 779
click at [571, 28] on link "Campaigns" at bounding box center [570, 35] width 60 height 22
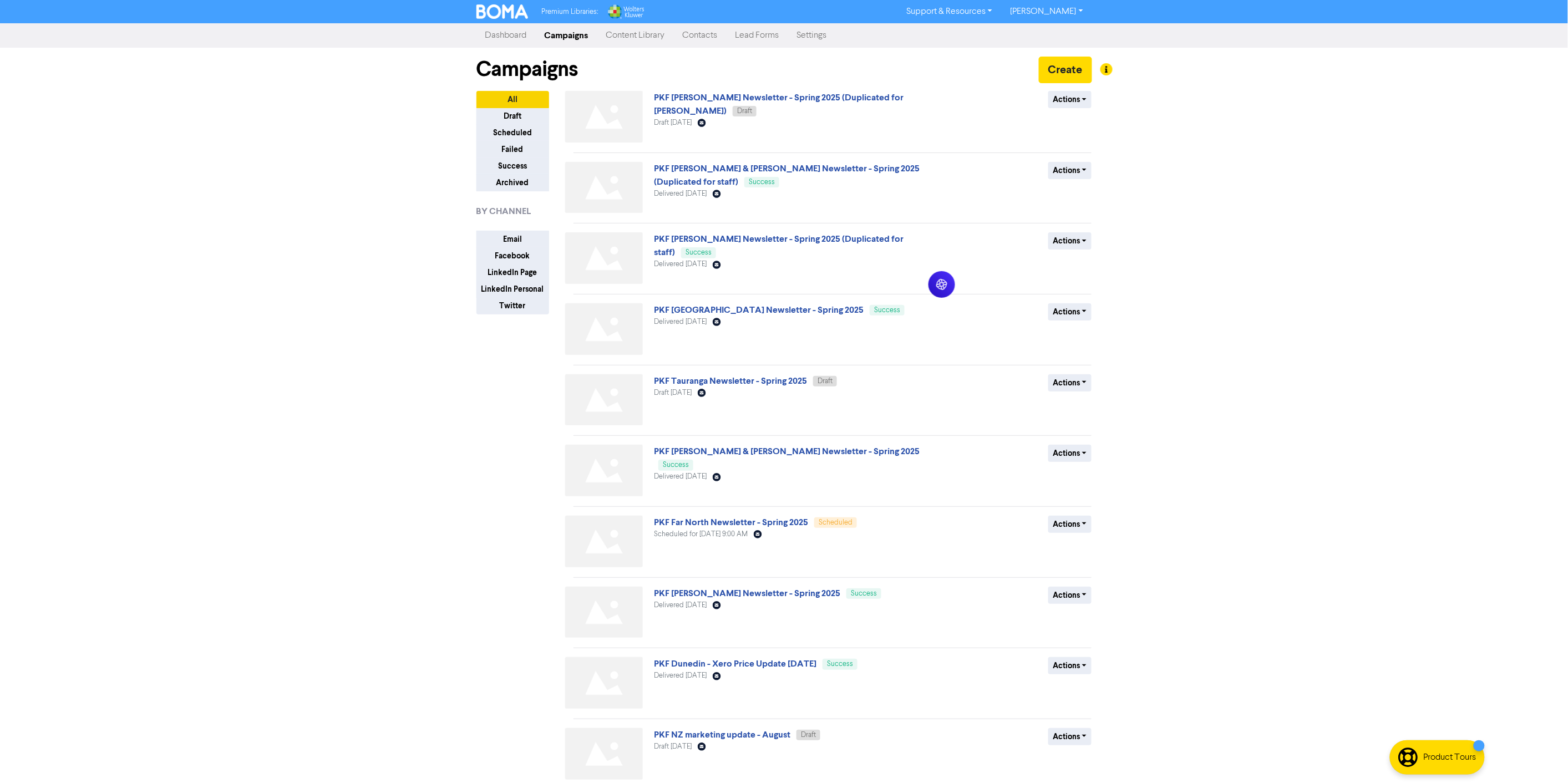
click at [589, 533] on img at bounding box center [603, 542] width 78 height 52
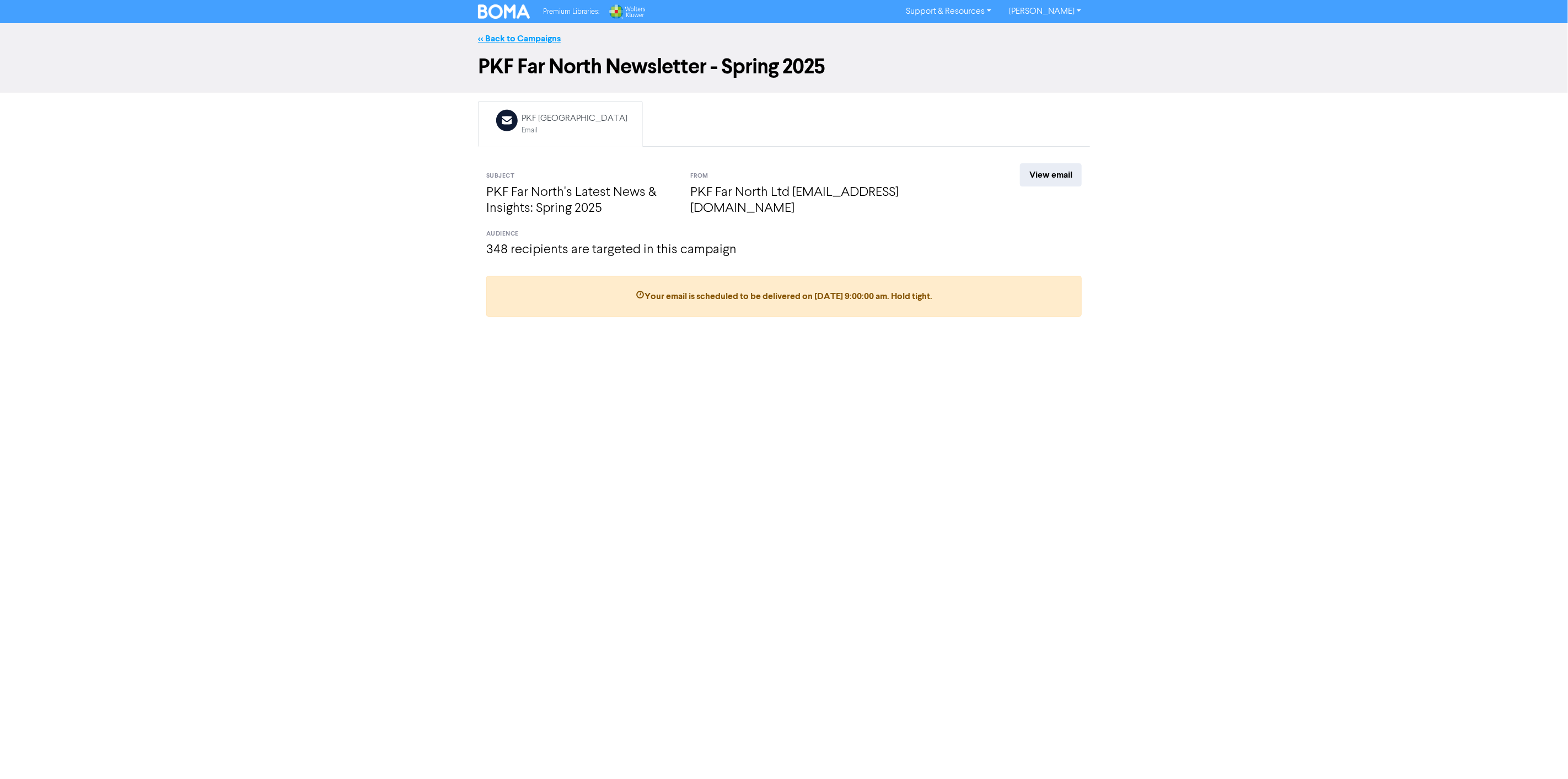
click at [517, 38] on link "<< Back to Campaigns" at bounding box center [519, 38] width 83 height 11
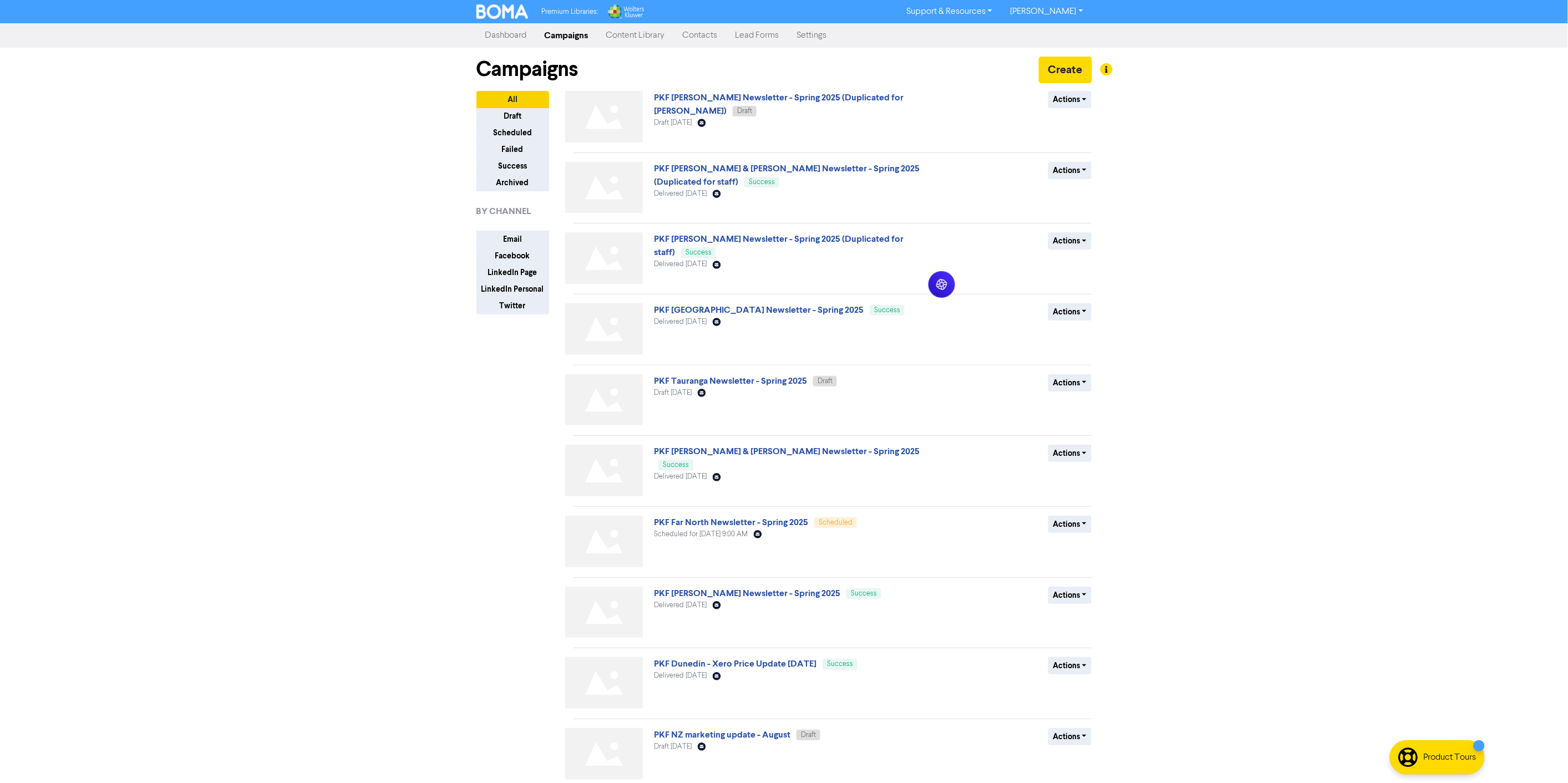
click at [686, 303] on div "PKF Bay of Islands Newsletter - Spring 2025 Success Delivered September 24th 20…" at bounding box center [787, 331] width 267 height 56
click at [691, 314] on link "PKF [GEOGRAPHIC_DATA] Newsletter - Spring 2025" at bounding box center [758, 310] width 210 height 11
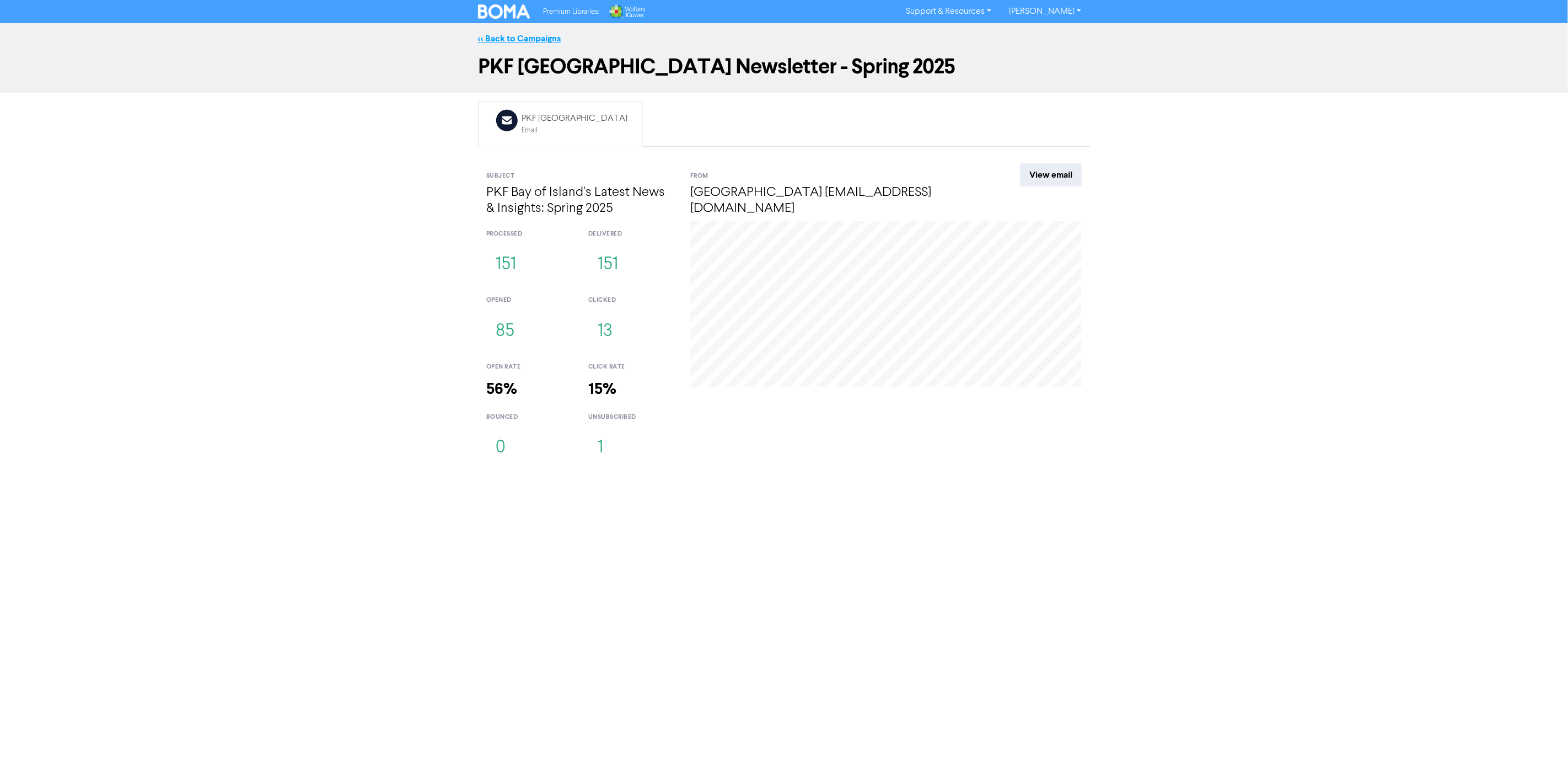
click at [515, 33] on link "<< Back to Campaigns" at bounding box center [519, 38] width 83 height 11
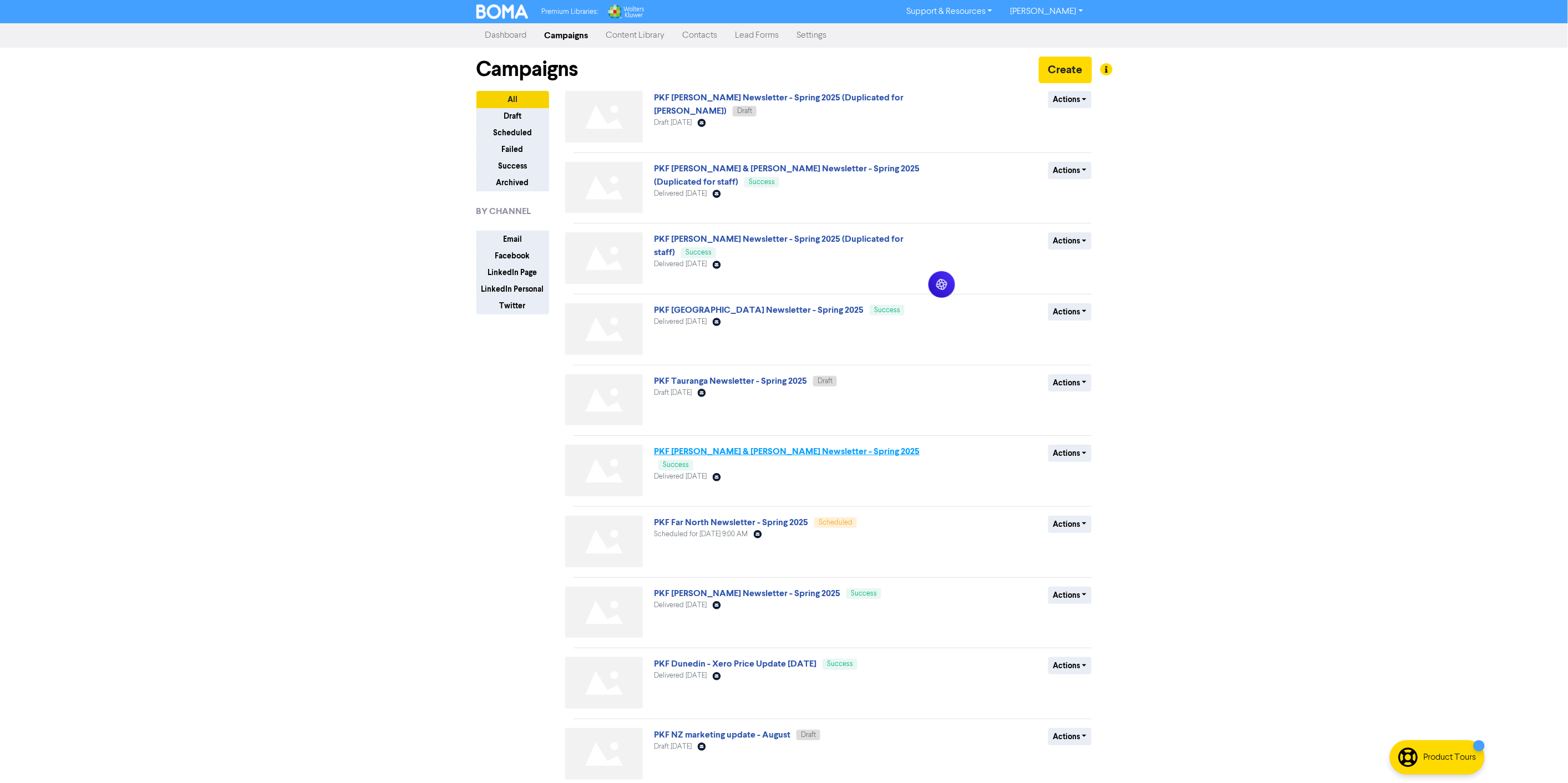
click at [788, 453] on link "PKF [PERSON_NAME] & [PERSON_NAME] Newsletter - Spring 2025" at bounding box center [786, 451] width 266 height 11
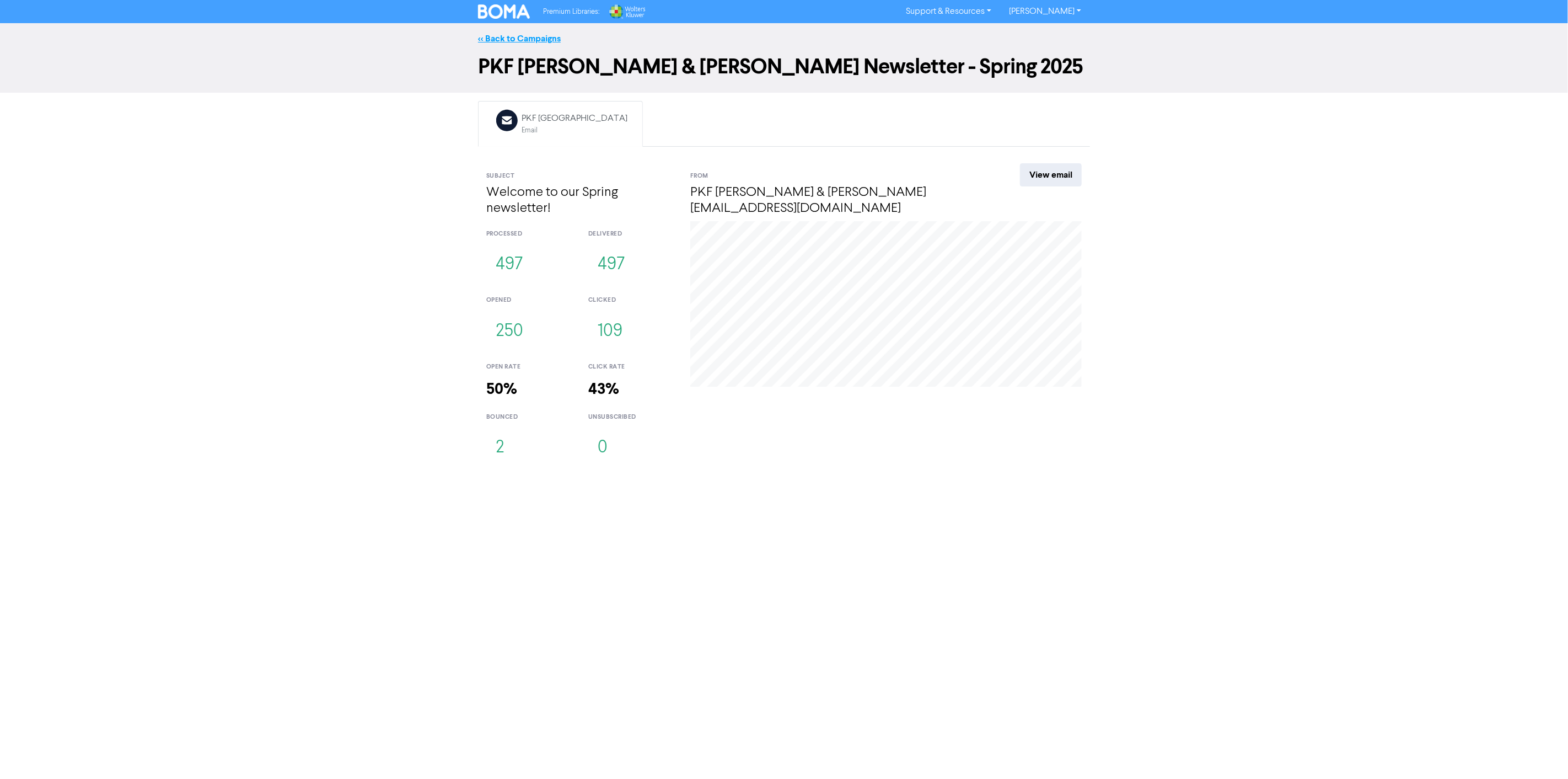
click at [514, 37] on link "<< Back to Campaigns" at bounding box center [519, 38] width 83 height 11
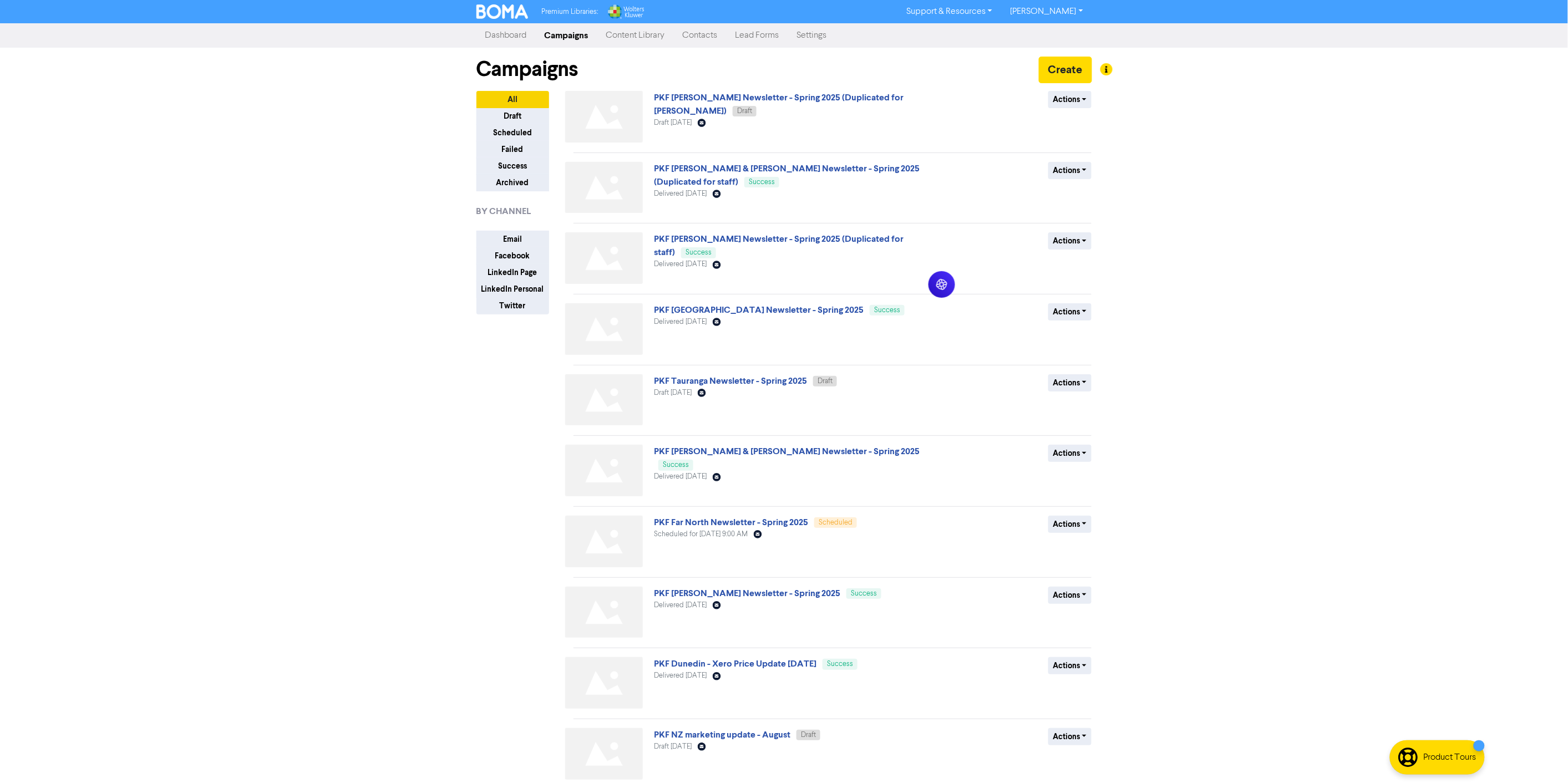
scroll to position [46, 0]
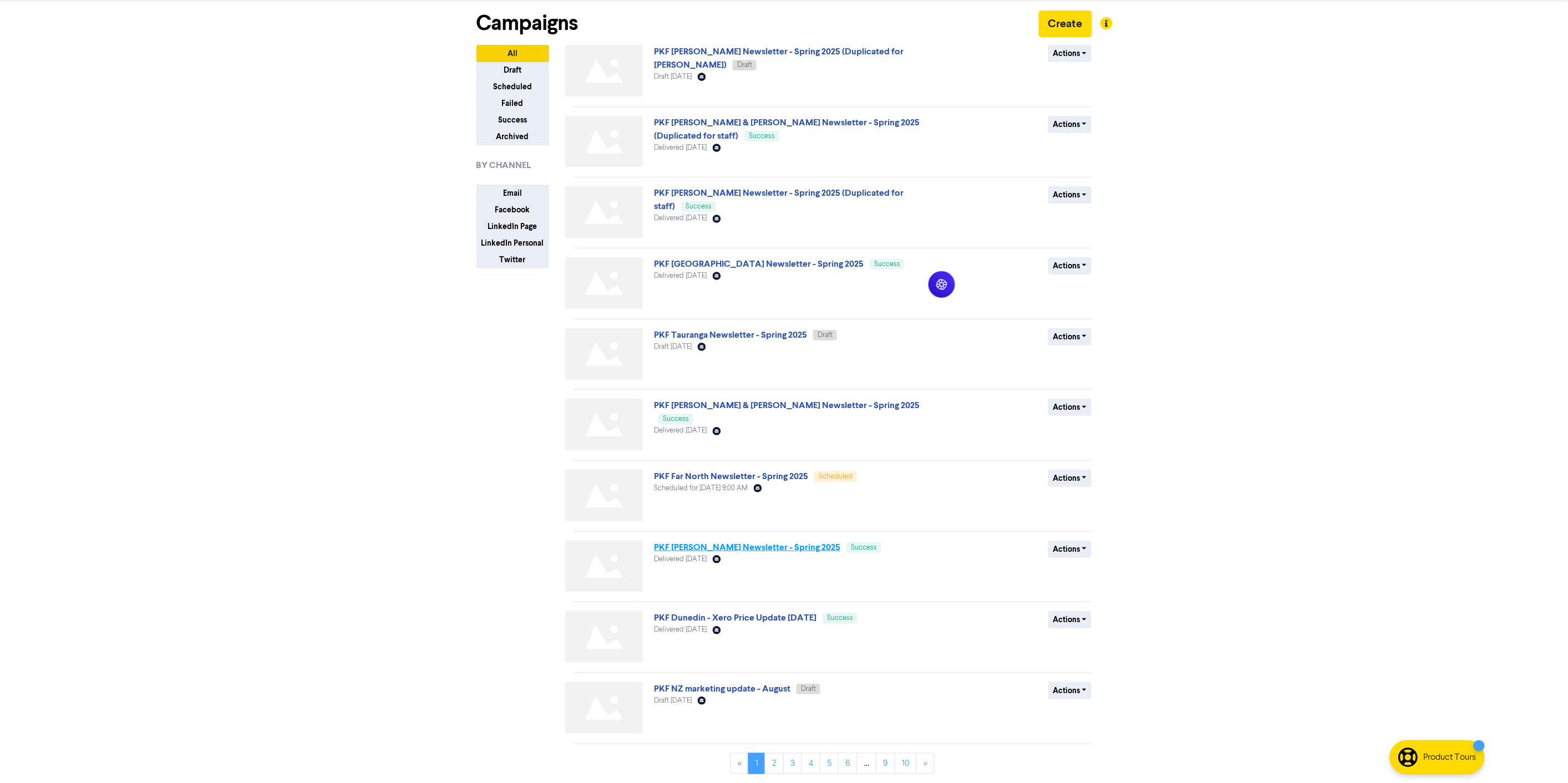
click at [771, 542] on link "PKF [PERSON_NAME] Newsletter - Spring 2025" at bounding box center [746, 547] width 186 height 11
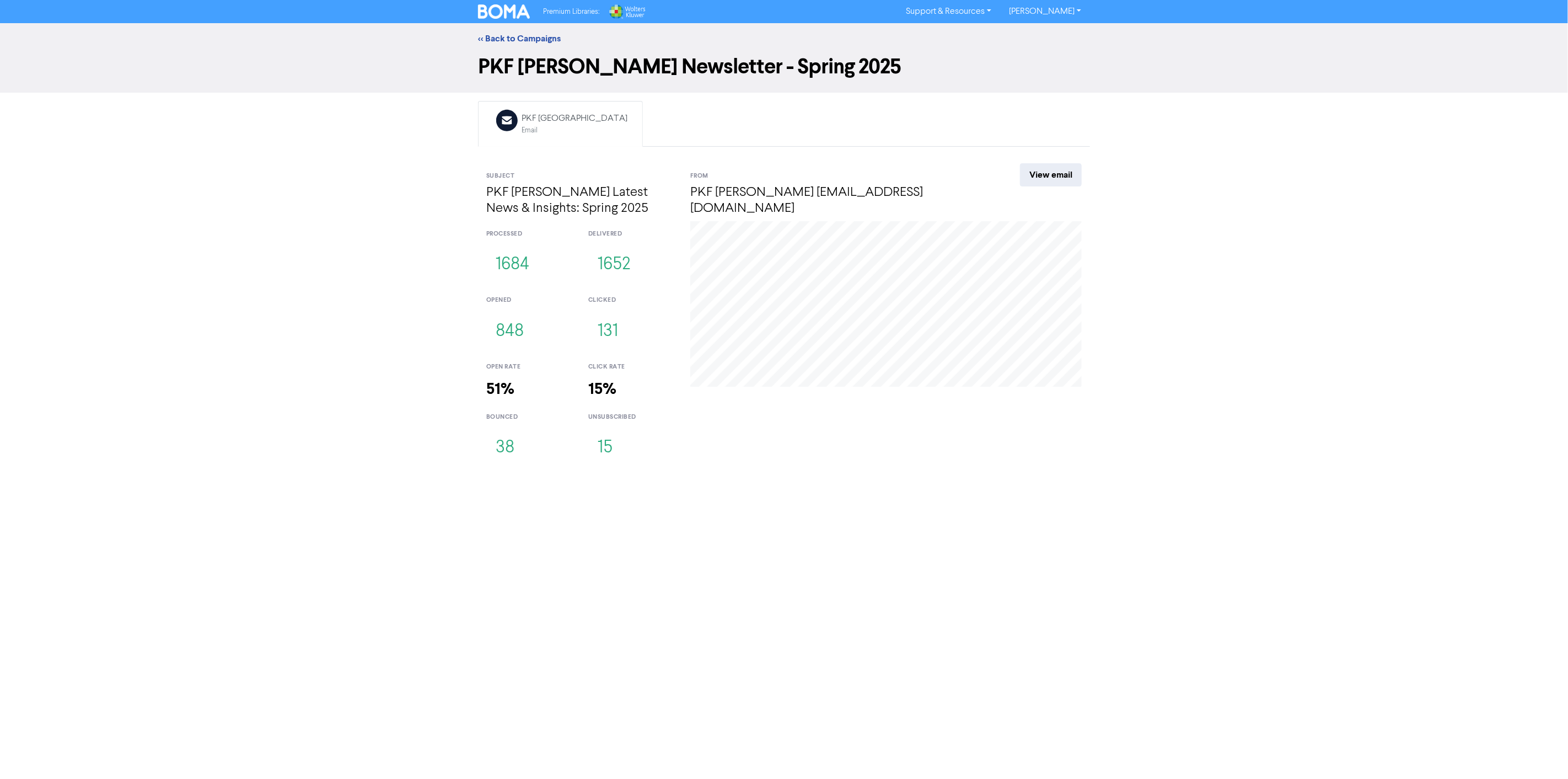
click at [436, 422] on div "<< Back to Campaigns PKF Hamilton Newsletter - Spring 2025 Email Created with S…" at bounding box center [784, 246] width 1568 height 447
click at [519, 37] on link "<< Back to Campaigns" at bounding box center [519, 38] width 83 height 11
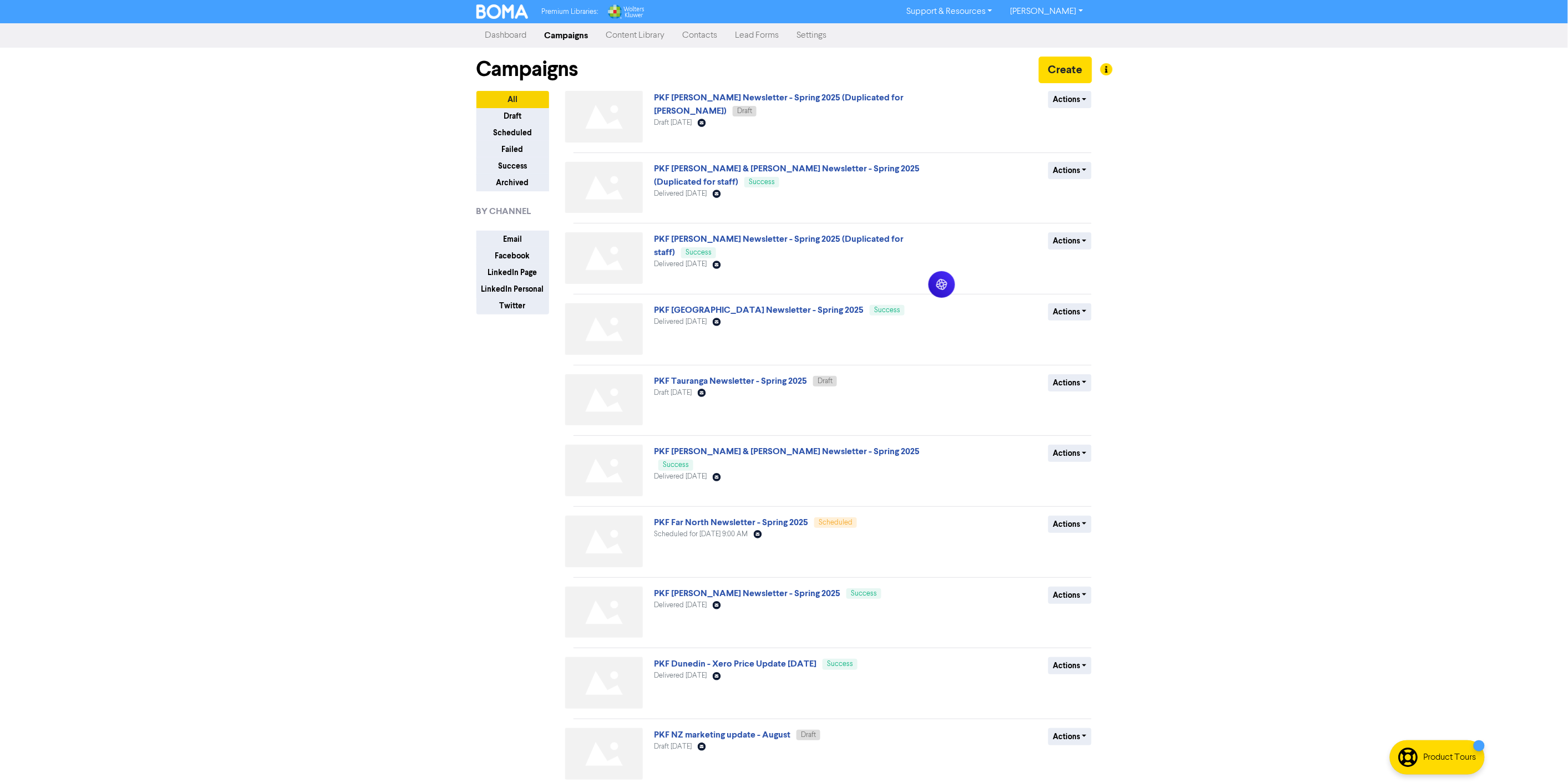
scroll to position [46, 0]
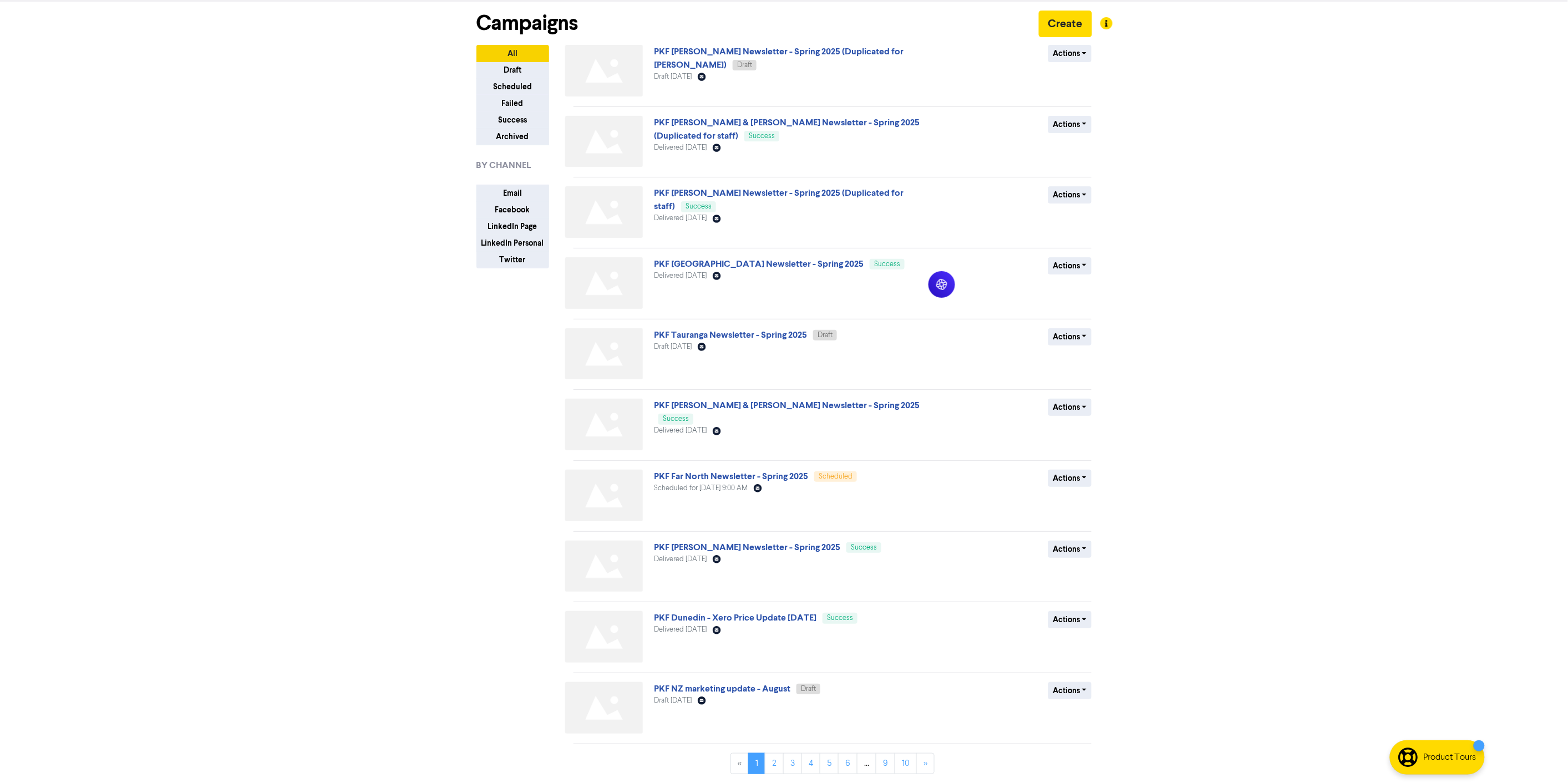
click at [538, 592] on div "All Draft Scheduled Failed Success Archived BY CHANNEL Email Facebook LinkedIn …" at bounding box center [521, 414] width 105 height 738
